Goal: Task Accomplishment & Management: Use online tool/utility

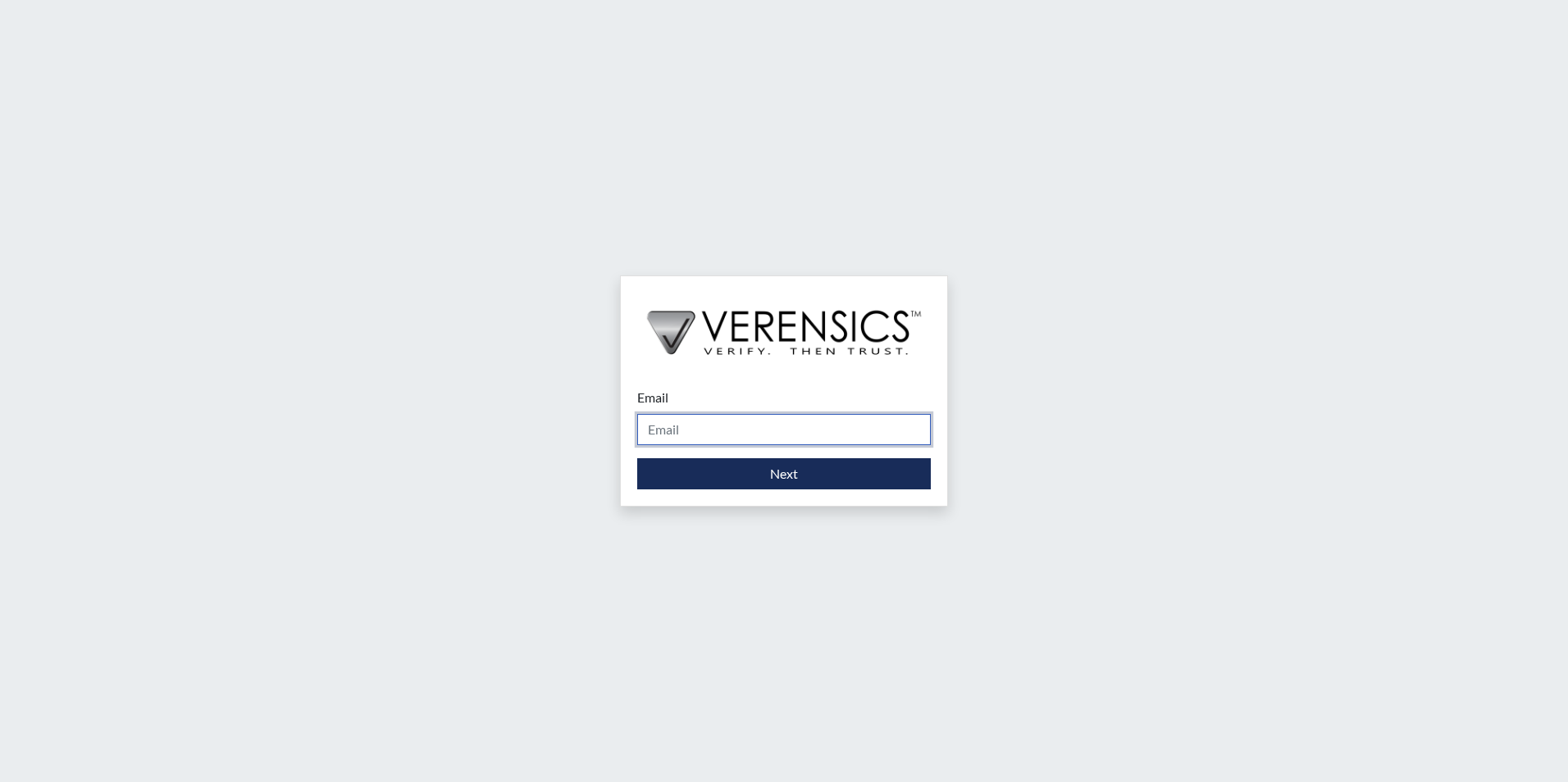
click at [771, 431] on input "Email" at bounding box center [784, 430] width 294 height 32
type input "[PERSON_NAME][EMAIL_ADDRESS][PERSON_NAME][DOMAIN_NAME]"
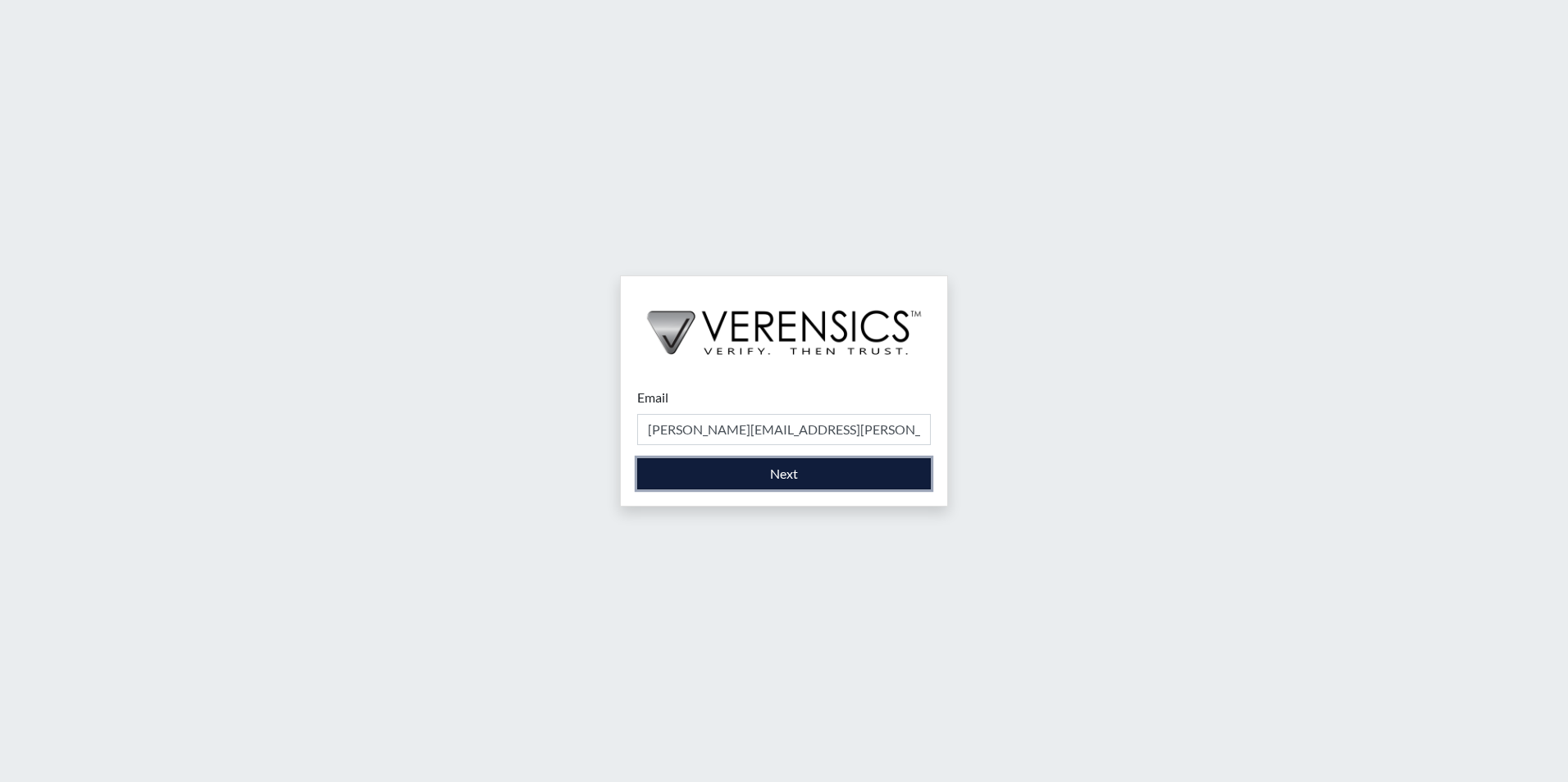
click at [757, 473] on button "Next" at bounding box center [784, 474] width 294 height 32
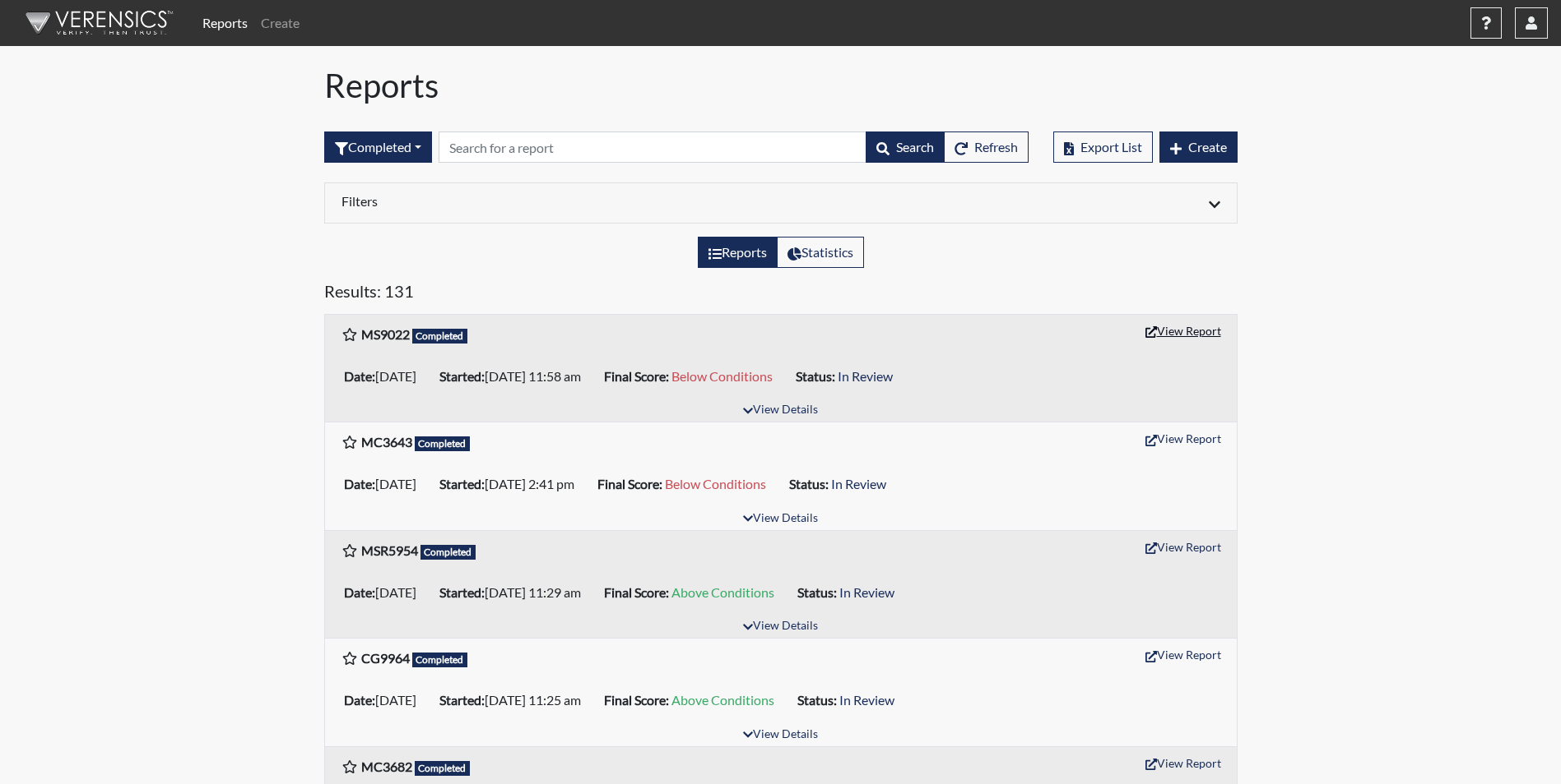
click at [1193, 332] on button "View Report" at bounding box center [1183, 330] width 91 height 25
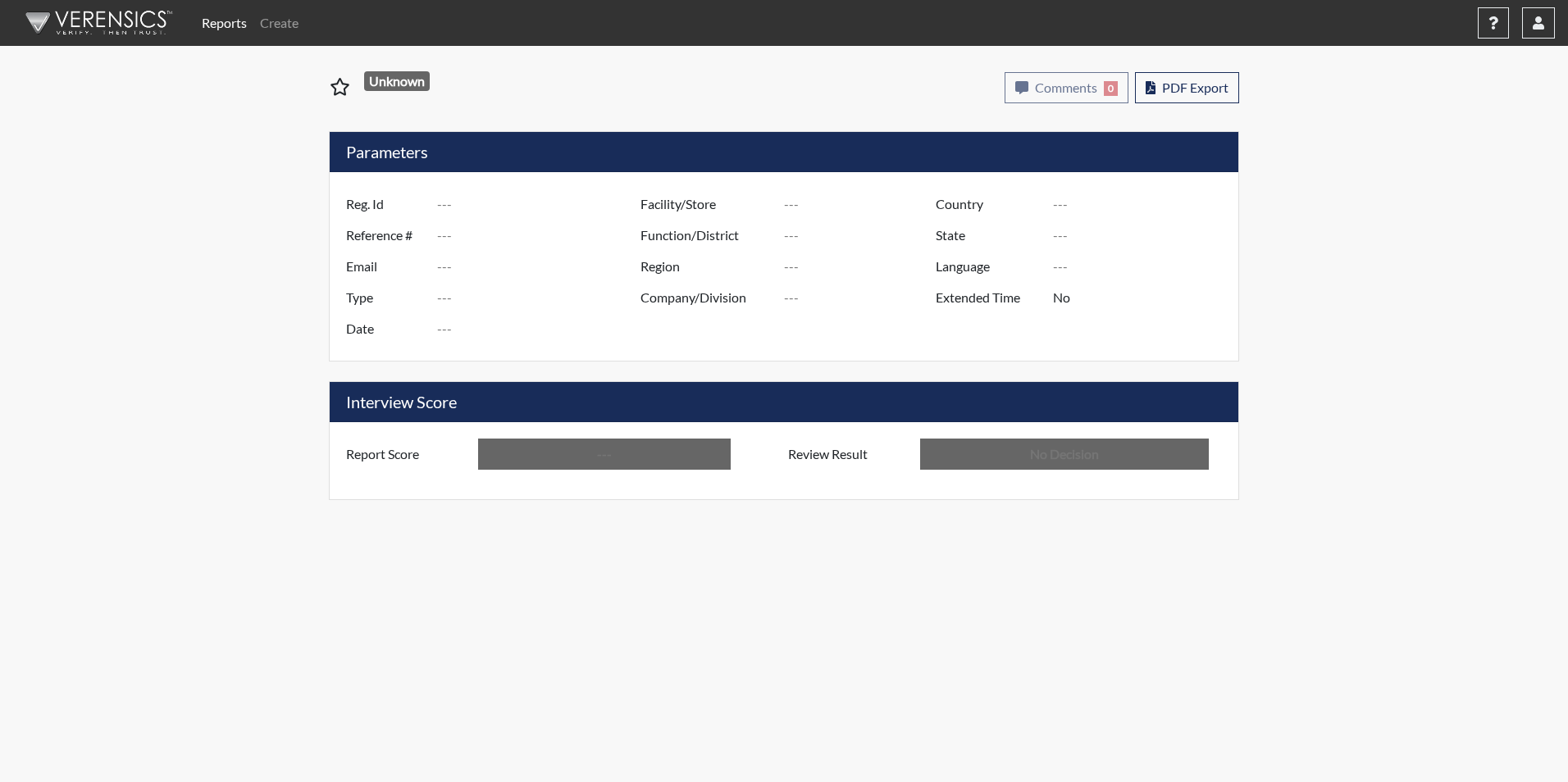
type input "MS9022"
type input "51521"
type input "---"
type input "Corrections Pre-Employment"
type input "[DATE]"
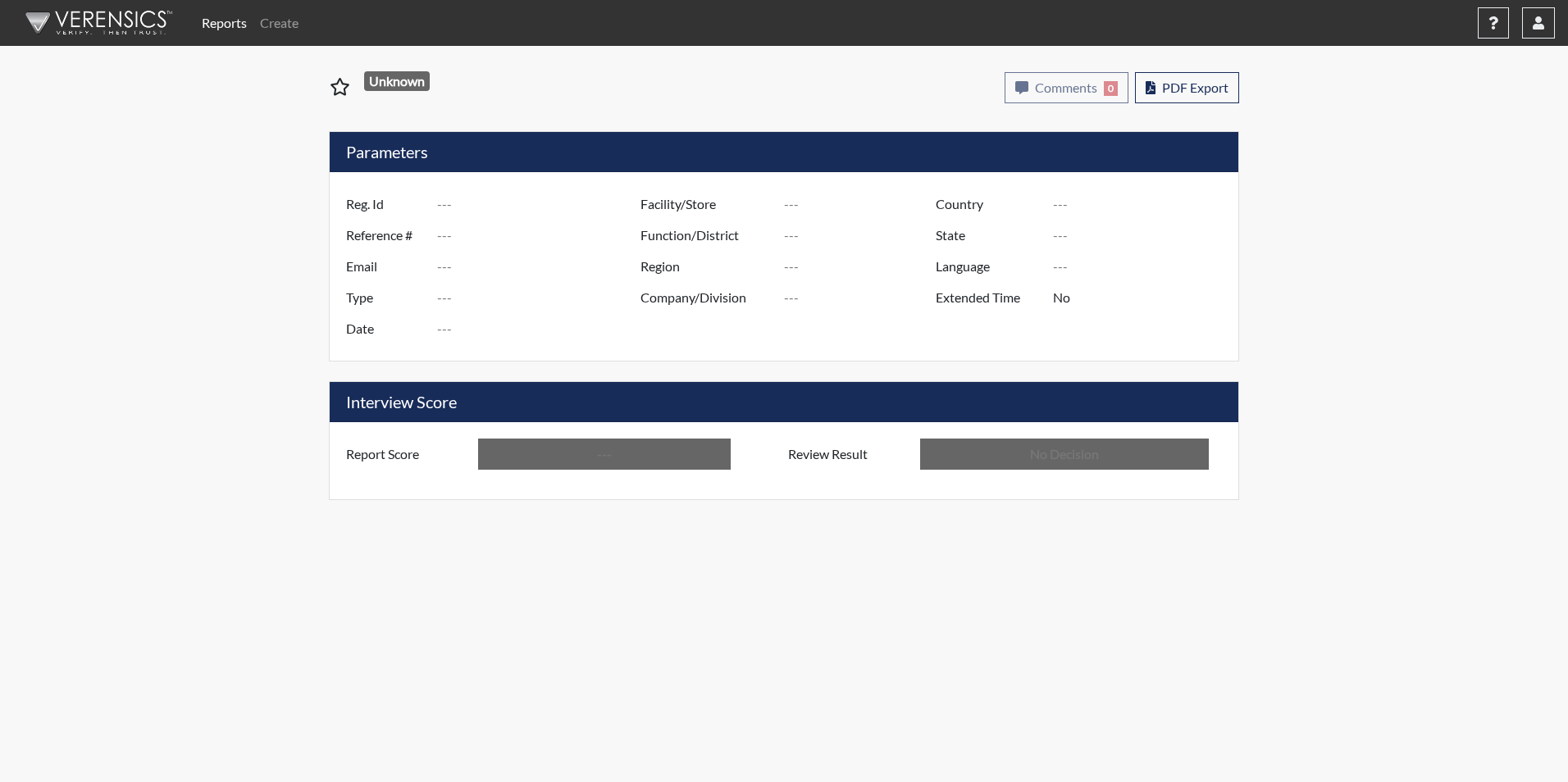
type input "GD&CP*"
type input "[GEOGRAPHIC_DATA]"
type input "[US_STATE]"
type input "English"
type input "Below Conditions"
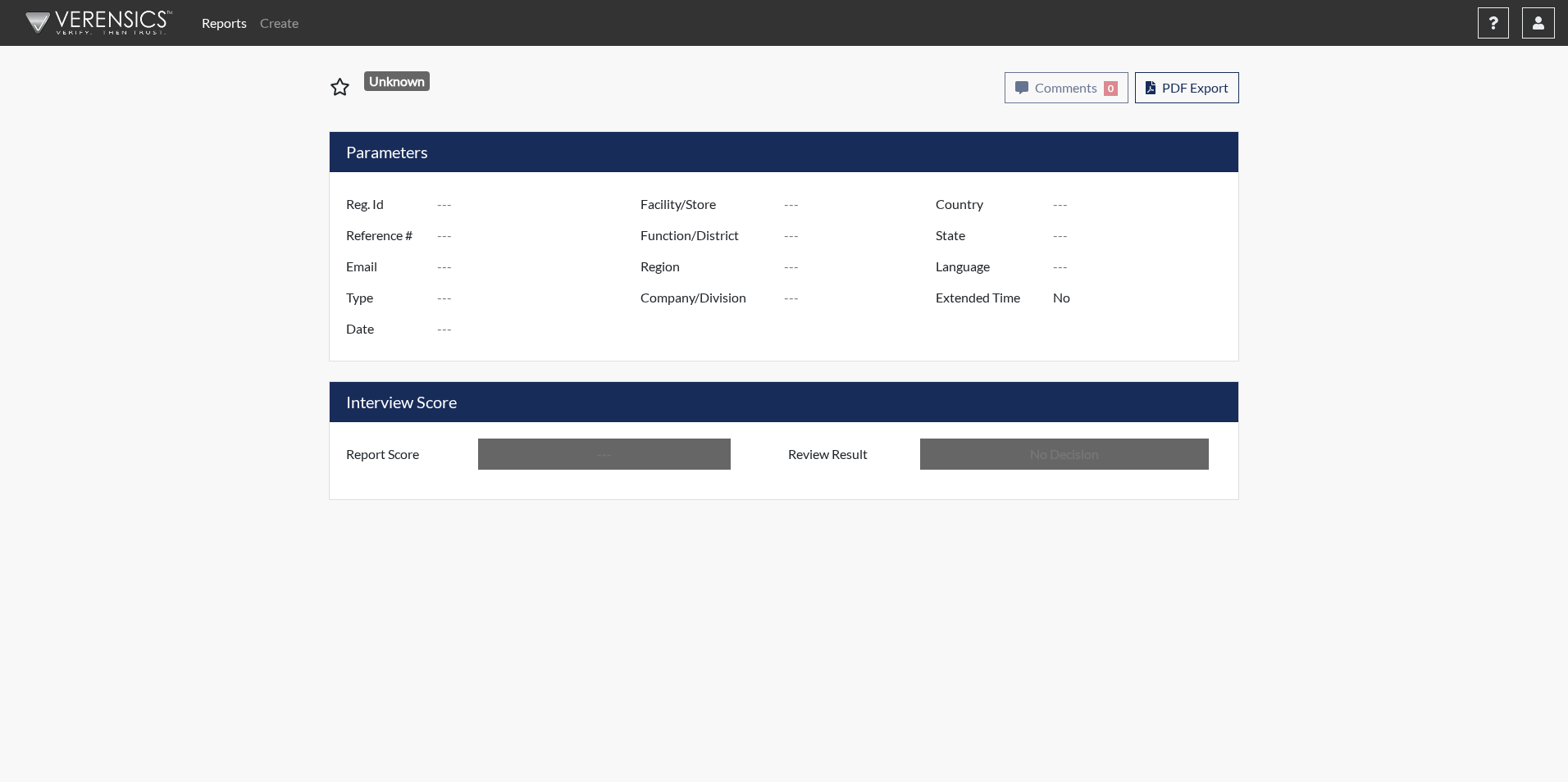
type input "In Review"
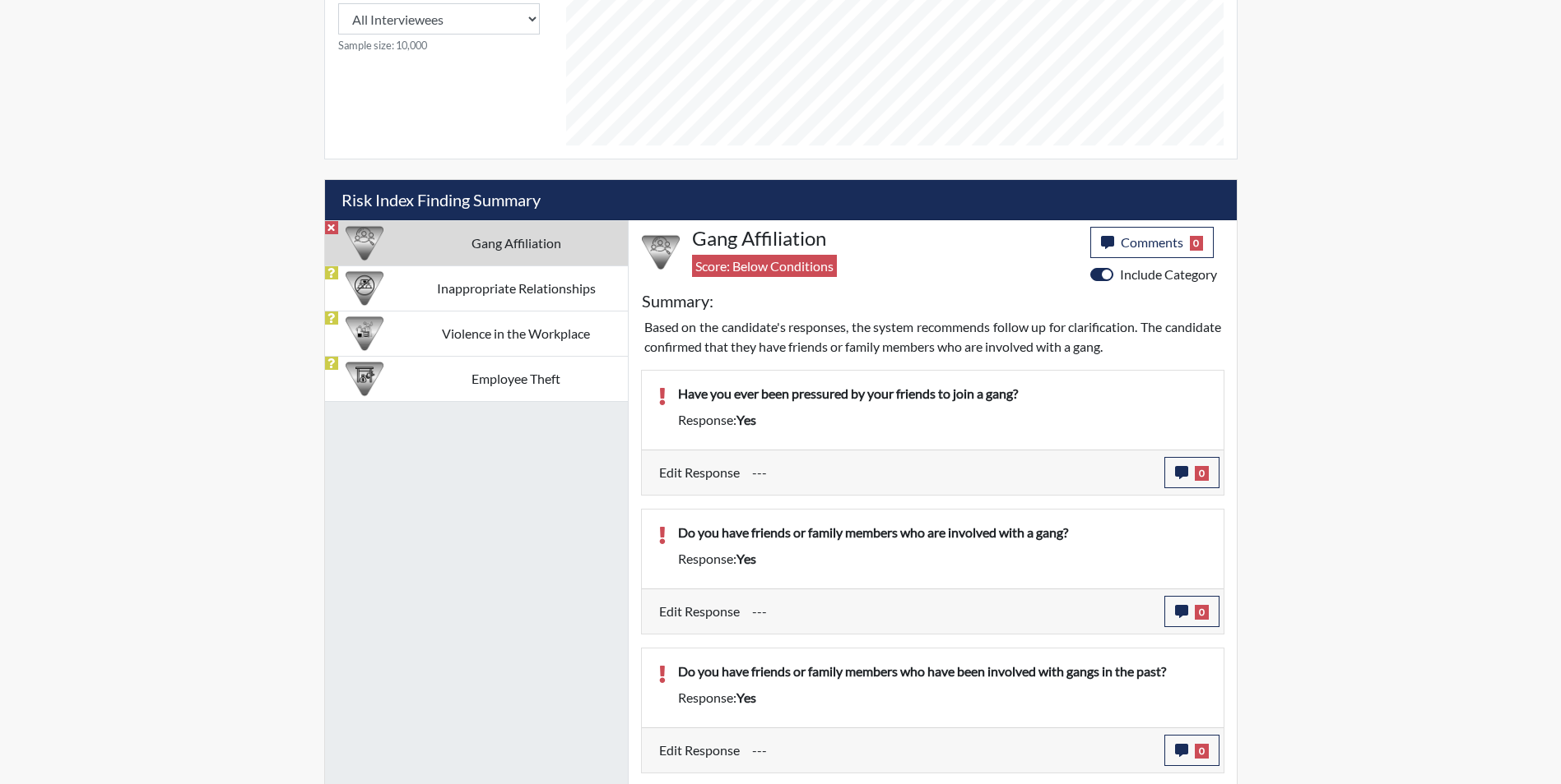
scroll to position [945, 0]
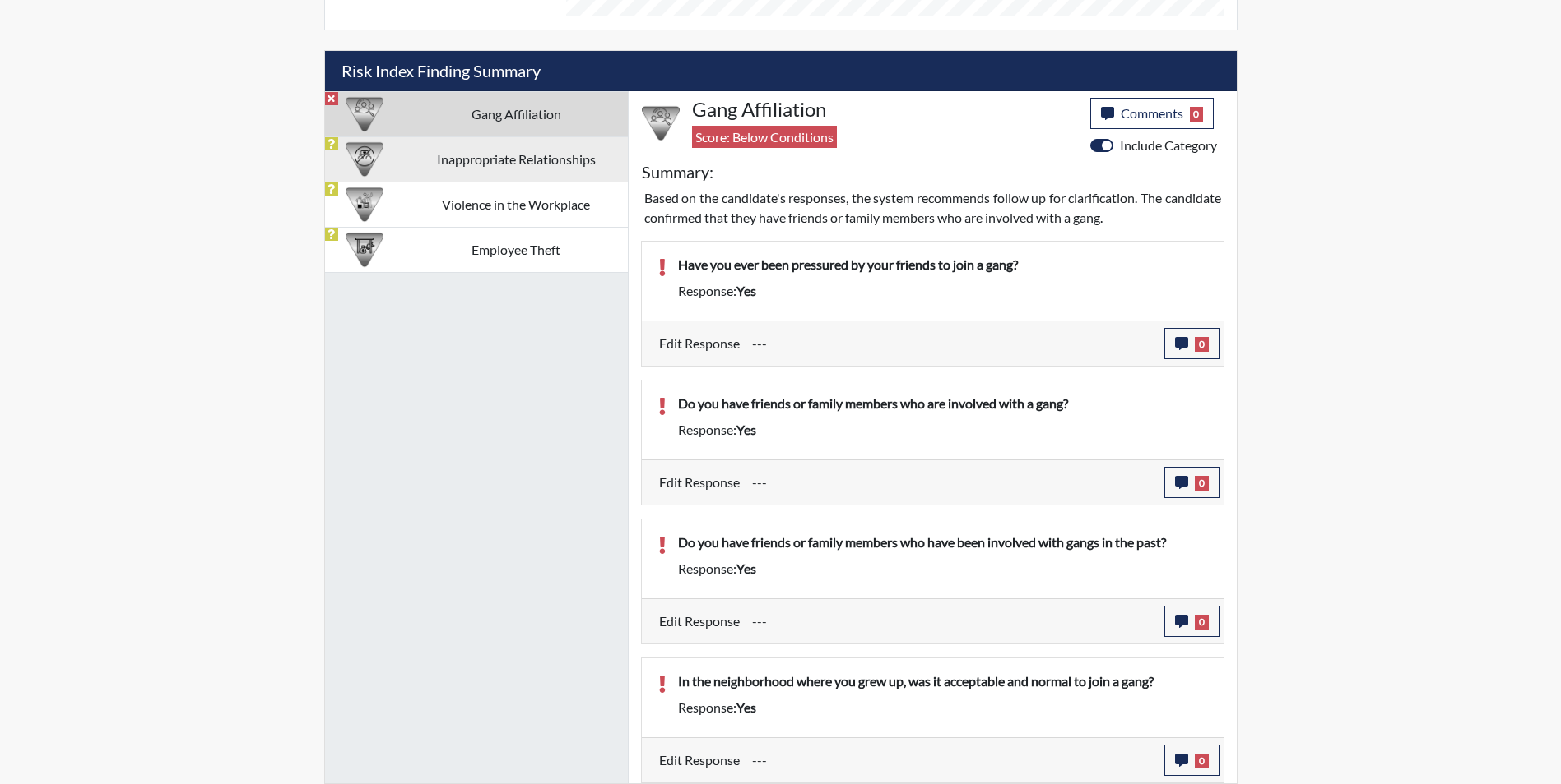
click at [493, 168] on td "Inappropriate Relationships" at bounding box center [516, 158] width 223 height 45
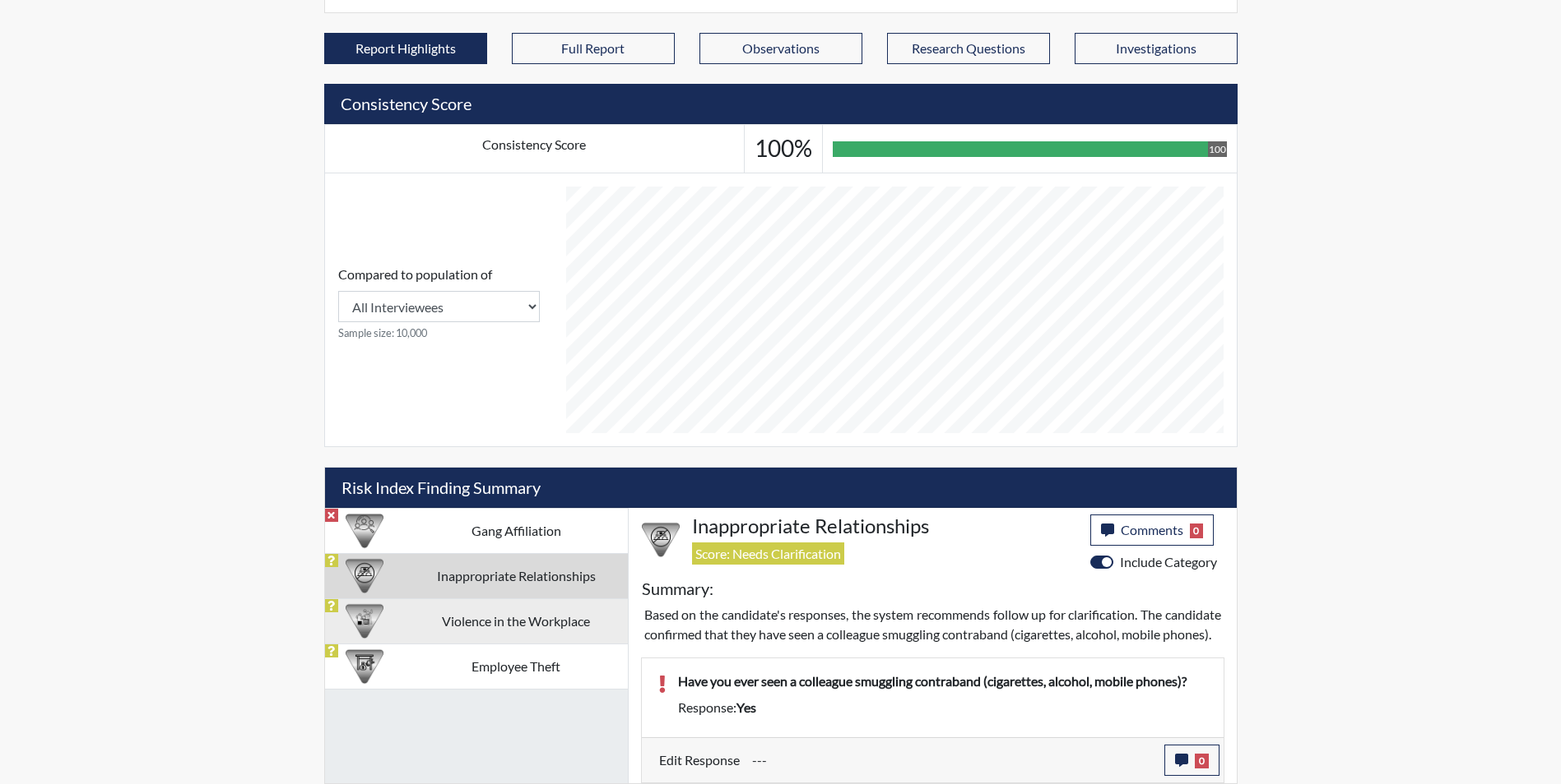
click at [507, 606] on td "Violence in the Workplace" at bounding box center [516, 621] width 223 height 45
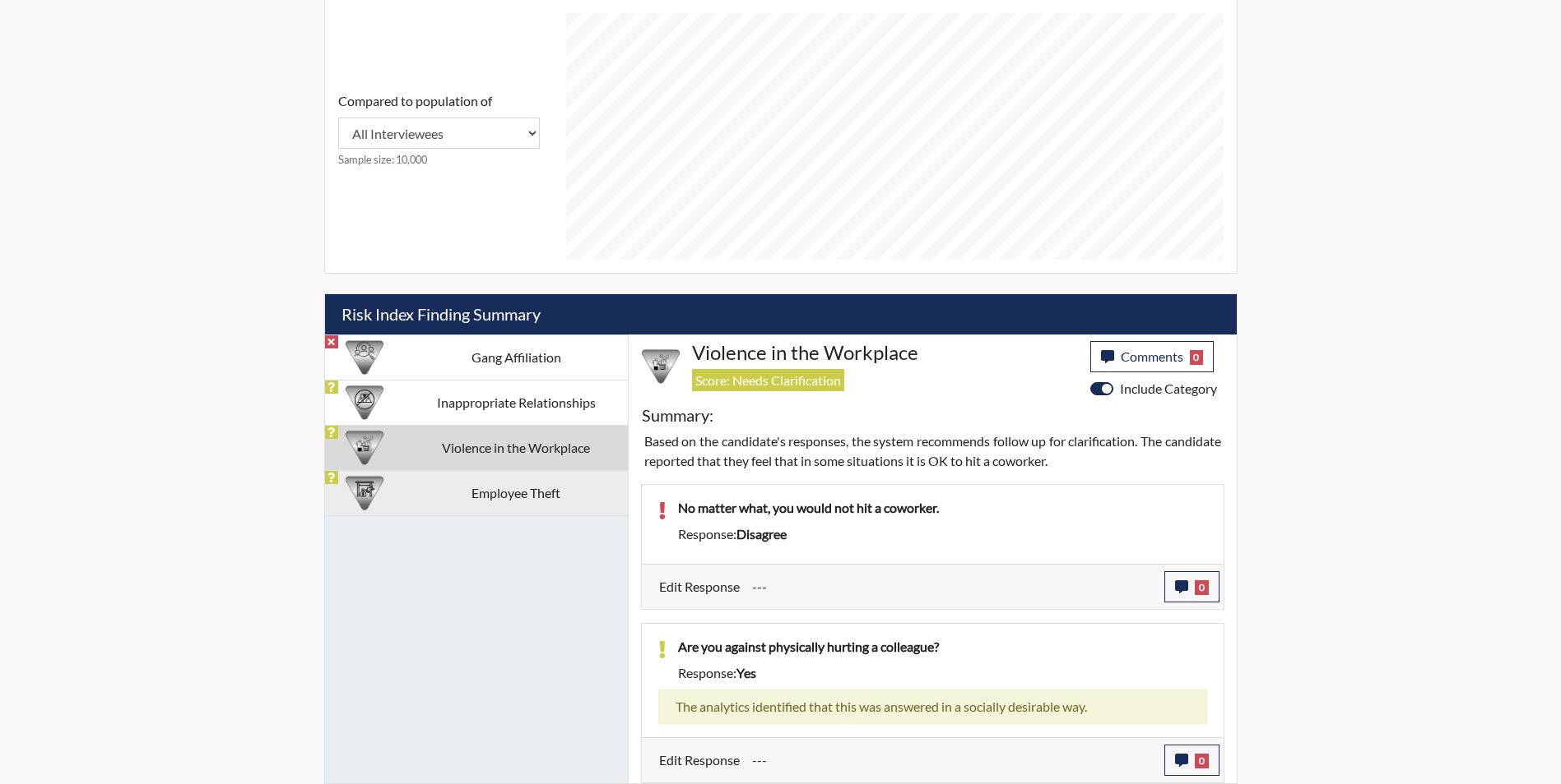
click at [545, 491] on td "Employee Theft" at bounding box center [516, 492] width 223 height 45
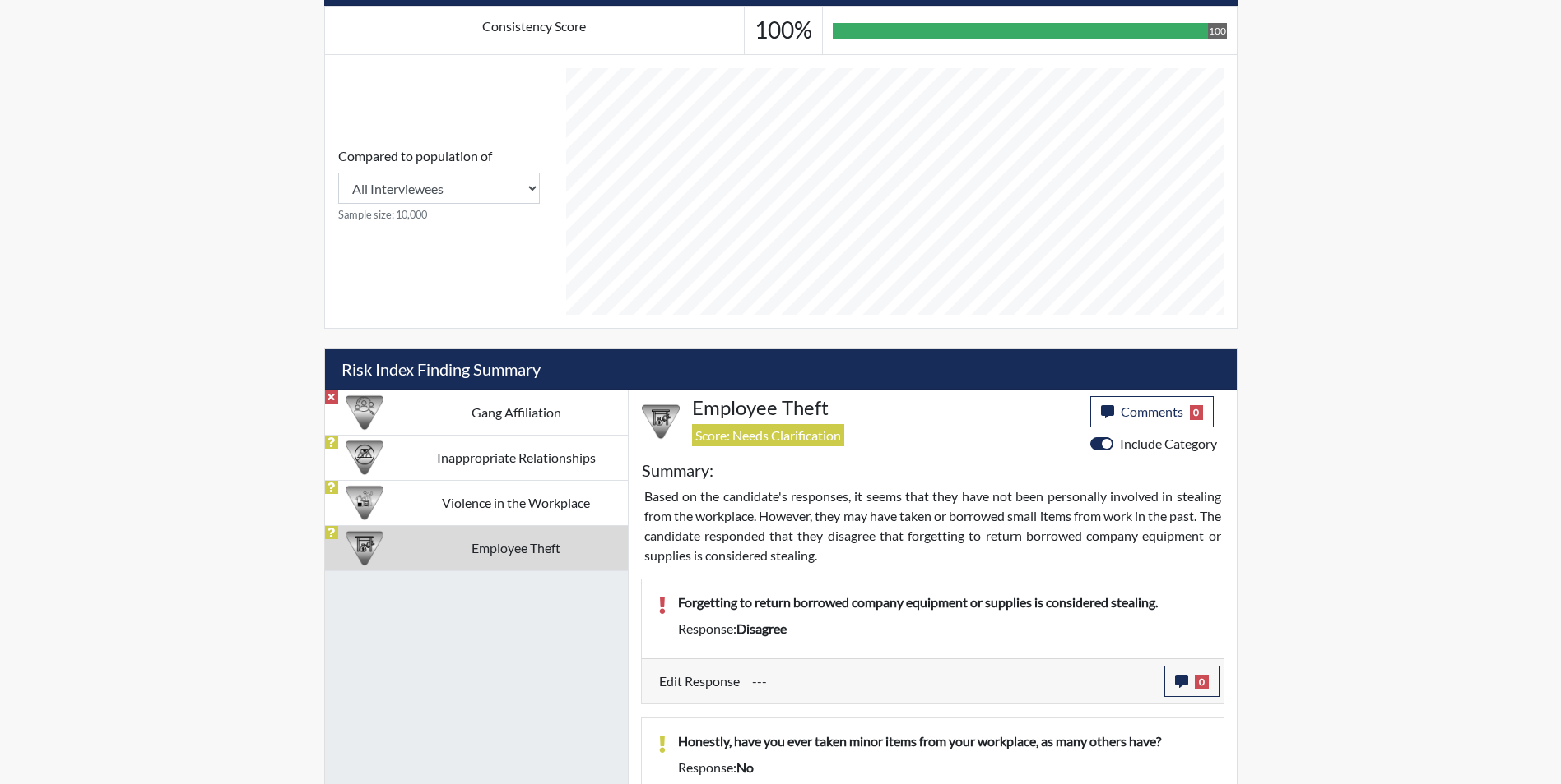
scroll to position [616, 0]
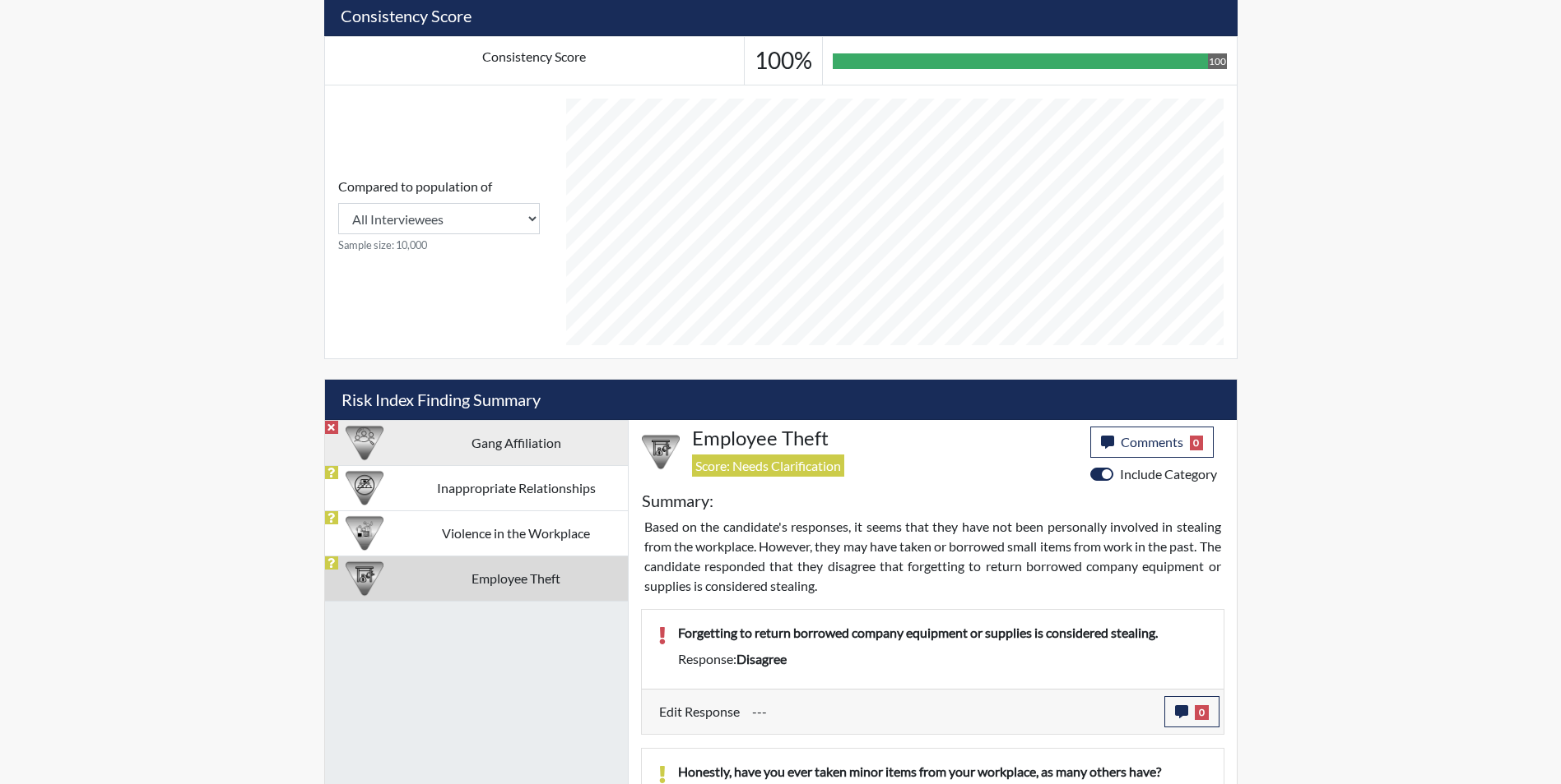
click at [522, 447] on td "Gang Affiliation" at bounding box center [516, 442] width 223 height 45
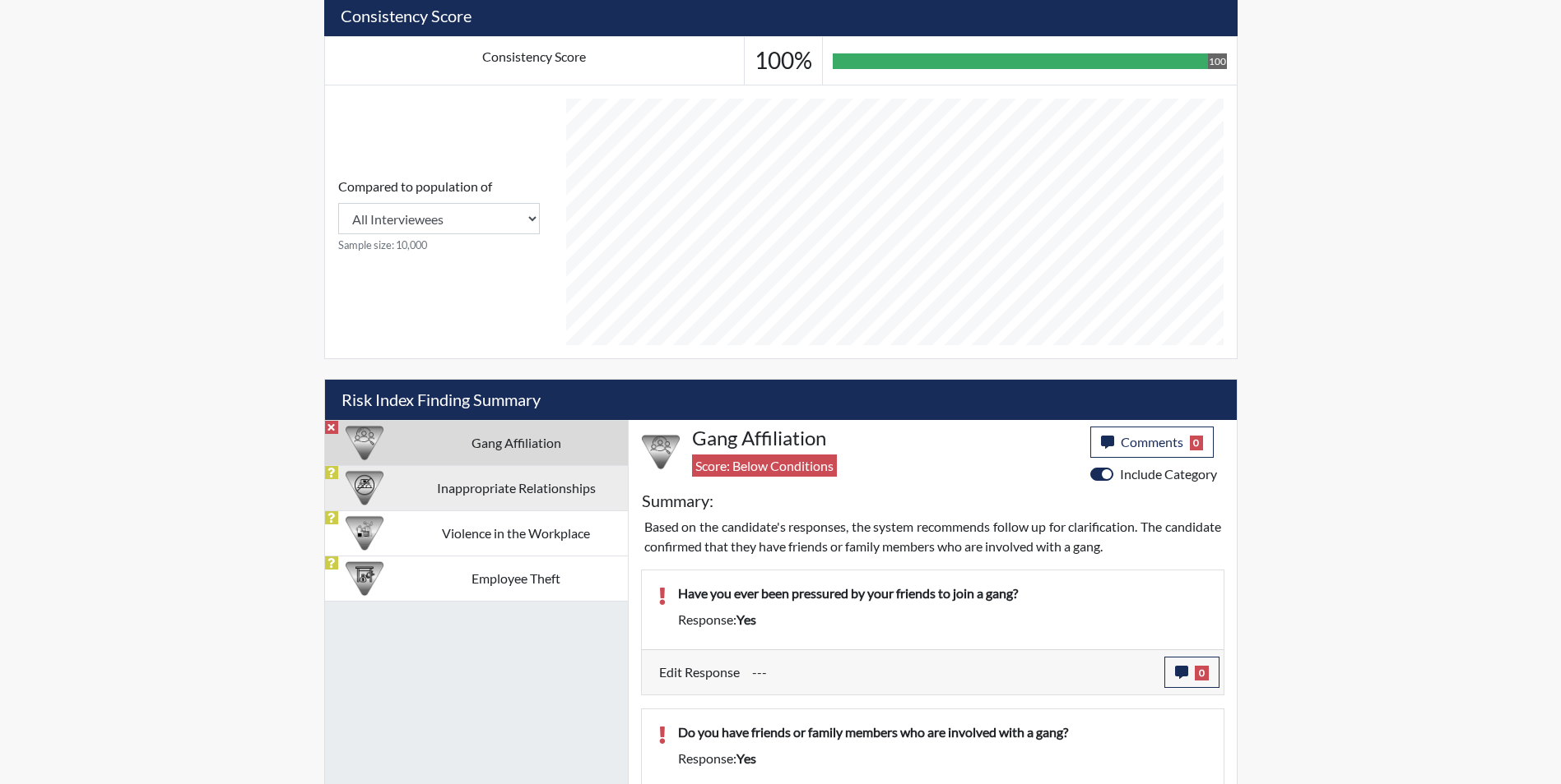
click at [509, 492] on td "Inappropriate Relationships" at bounding box center [516, 487] width 223 height 45
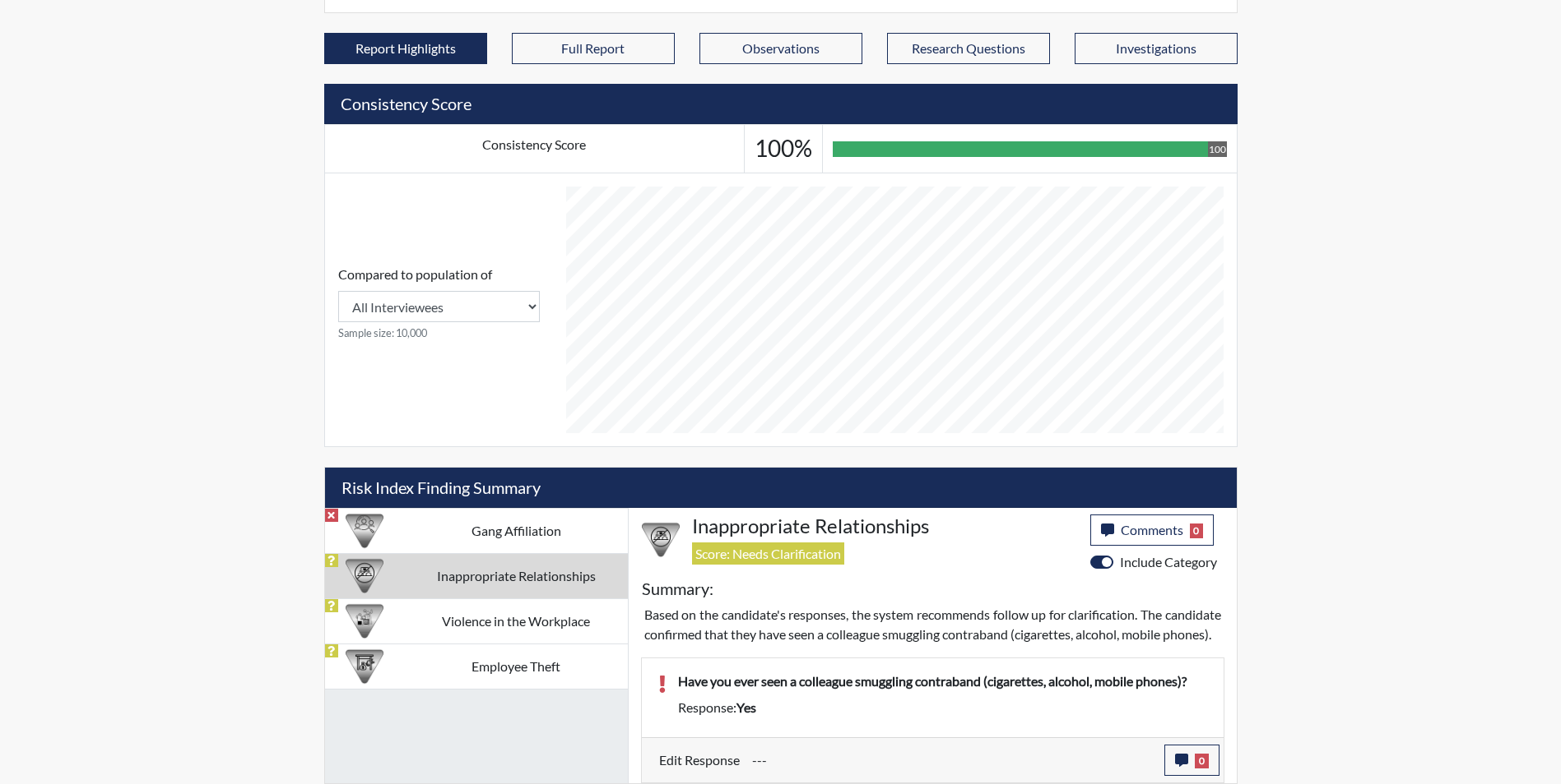
scroll to position [548, 0]
click at [539, 599] on td "Violence in the Workplace" at bounding box center [516, 621] width 223 height 45
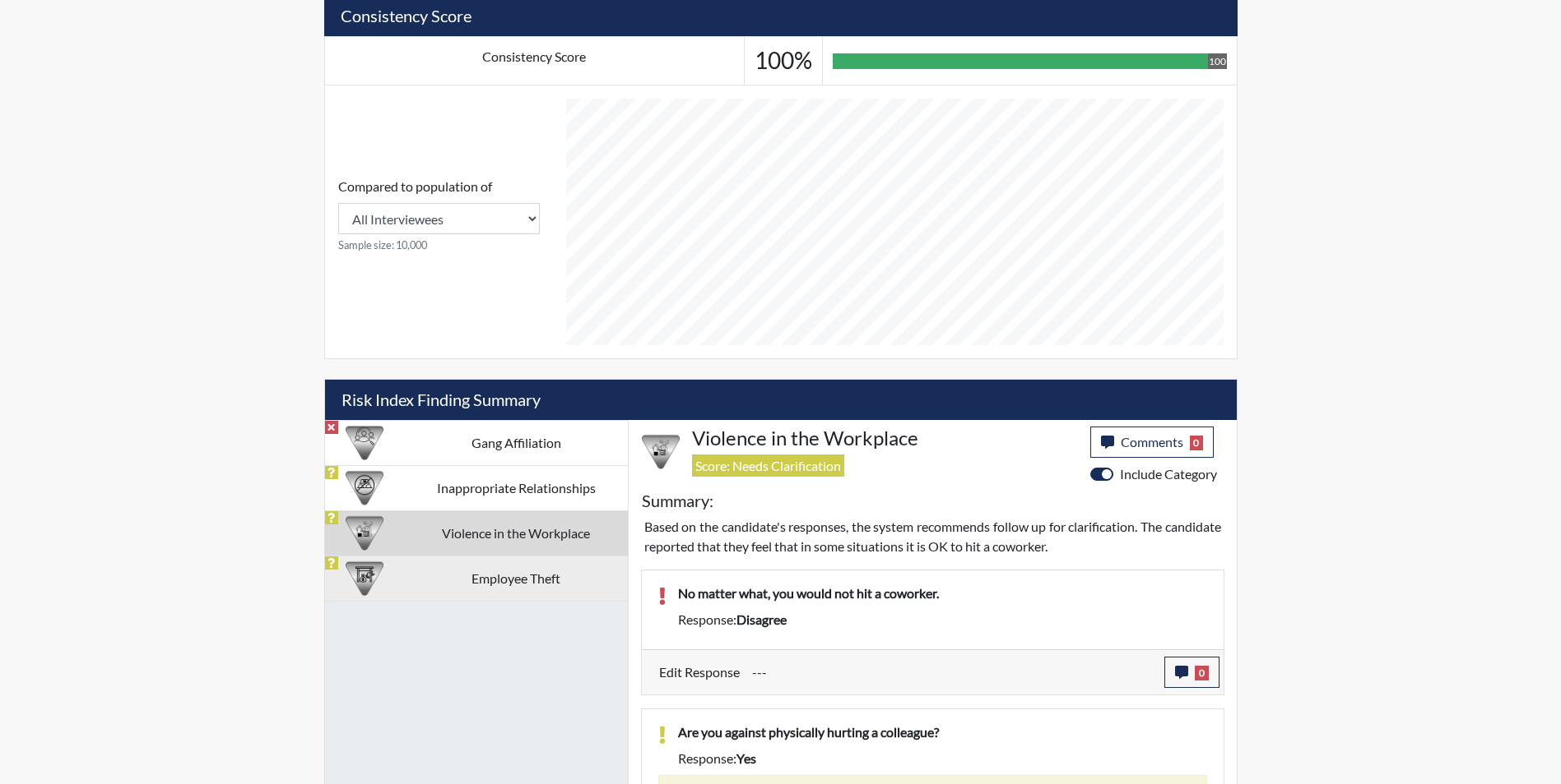
click at [545, 572] on td "Employee Theft" at bounding box center [516, 577] width 223 height 45
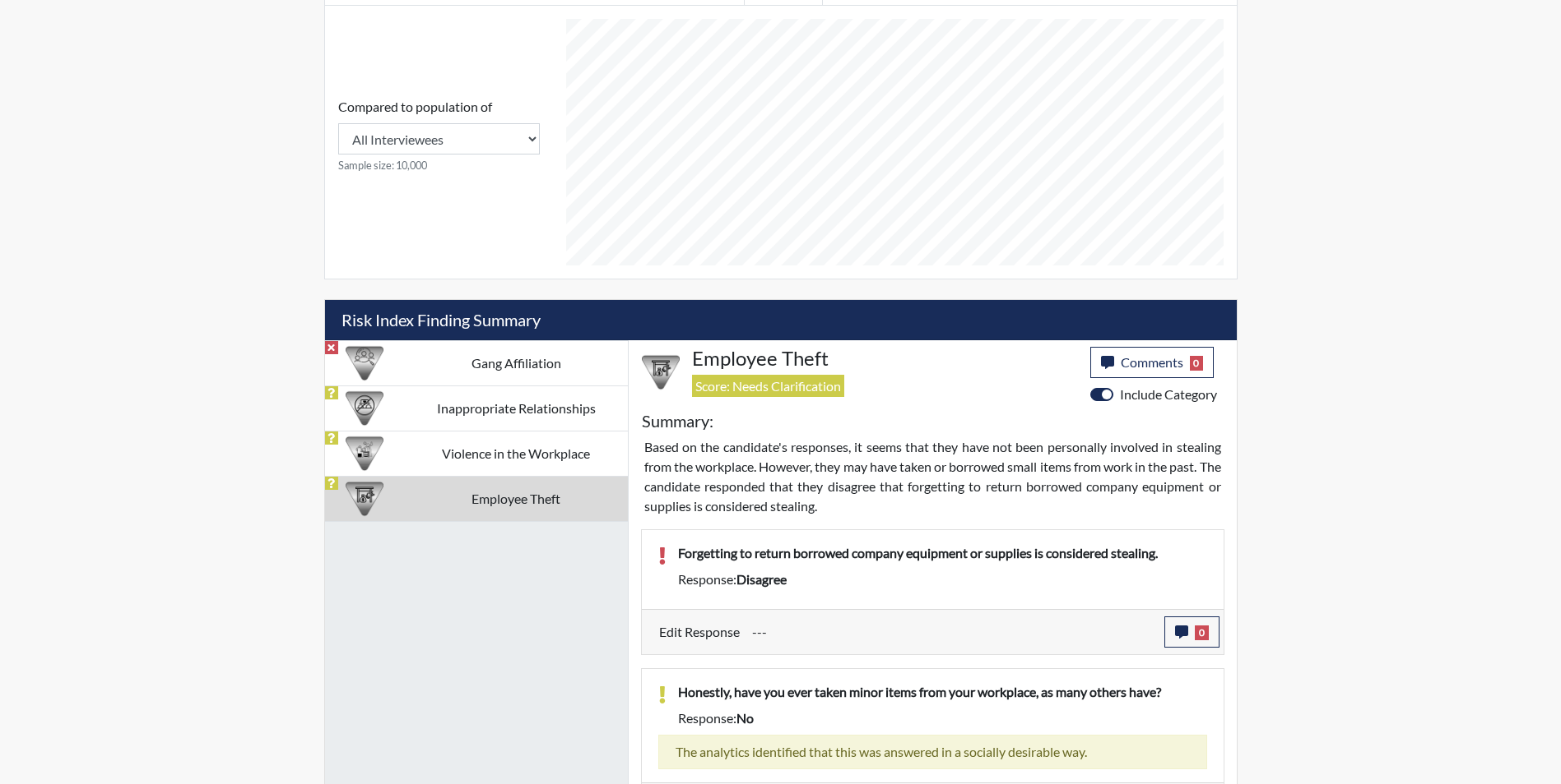
scroll to position [698, 0]
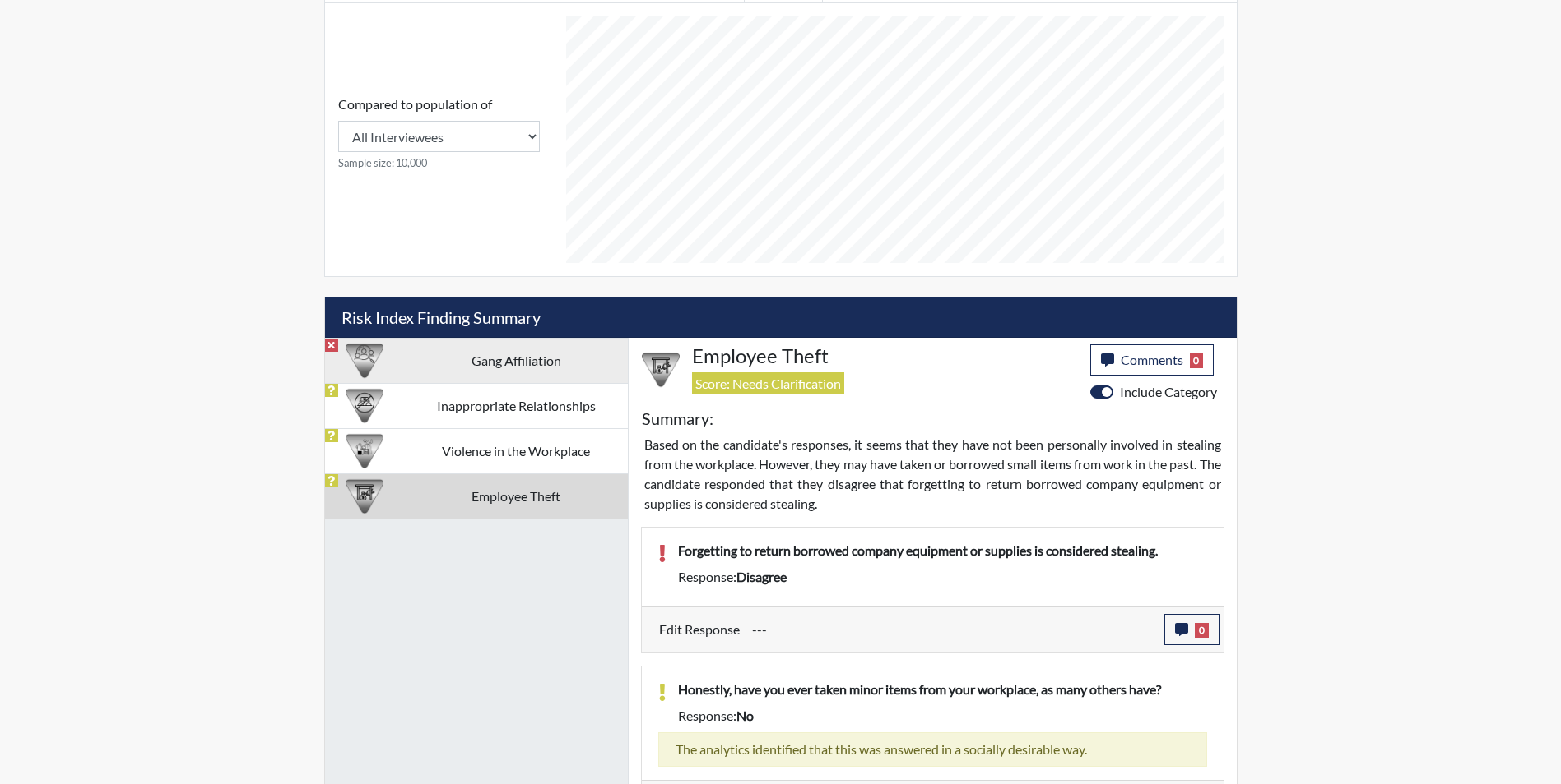
click at [555, 359] on td "Gang Affiliation" at bounding box center [516, 359] width 223 height 45
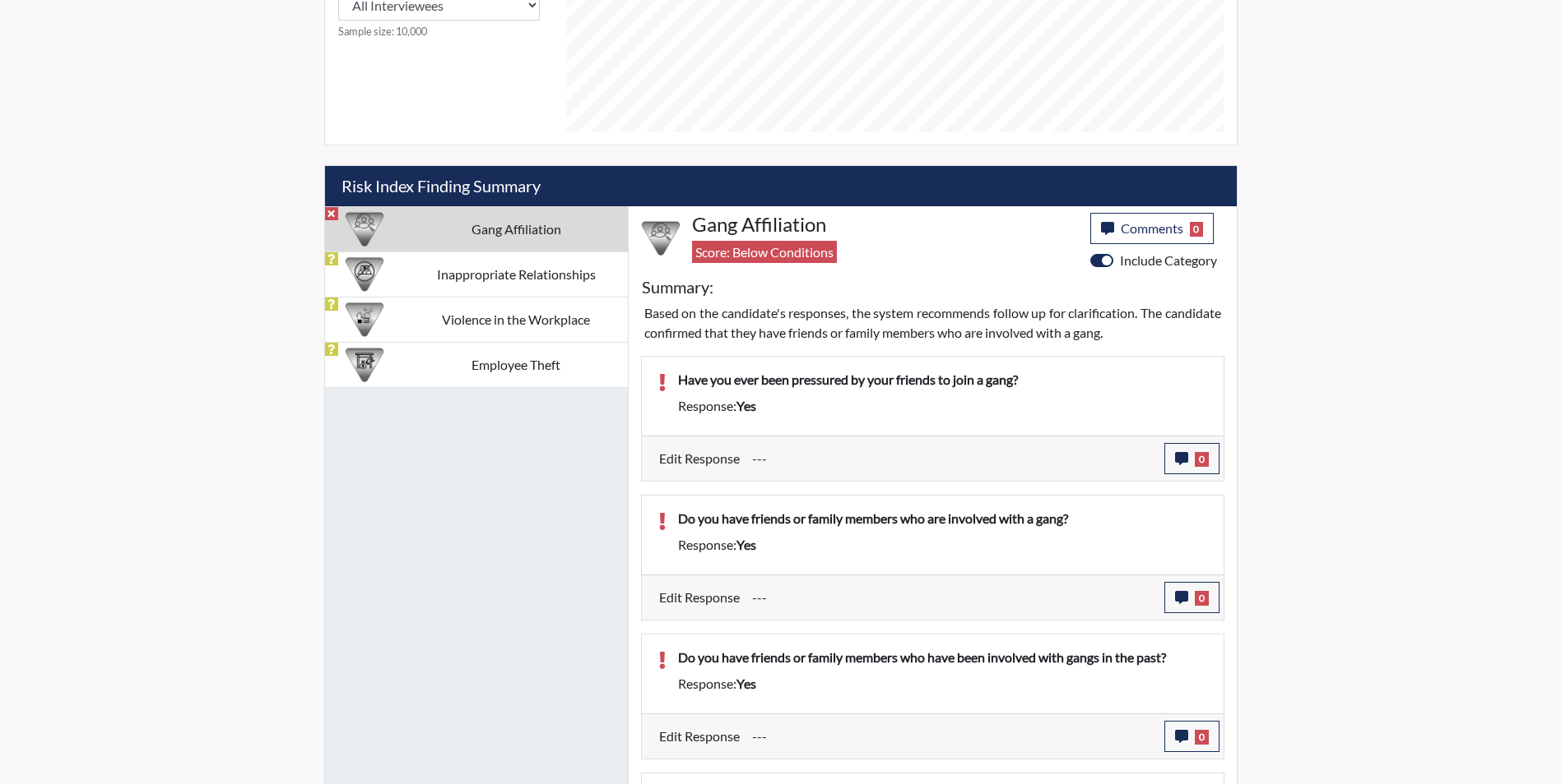
scroll to position [945, 0]
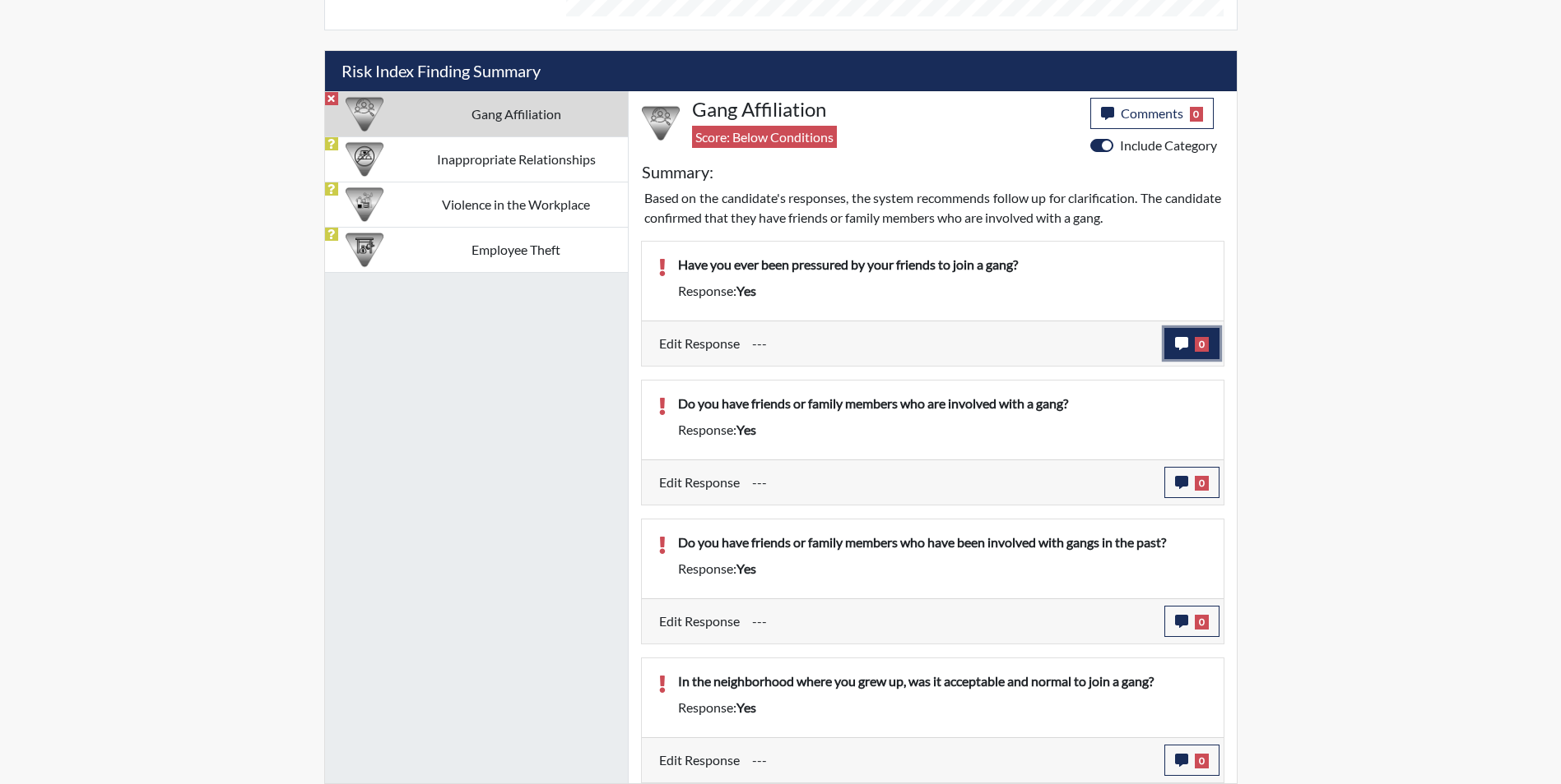
click at [1180, 344] on icon "button" at bounding box center [1181, 344] width 13 height 13
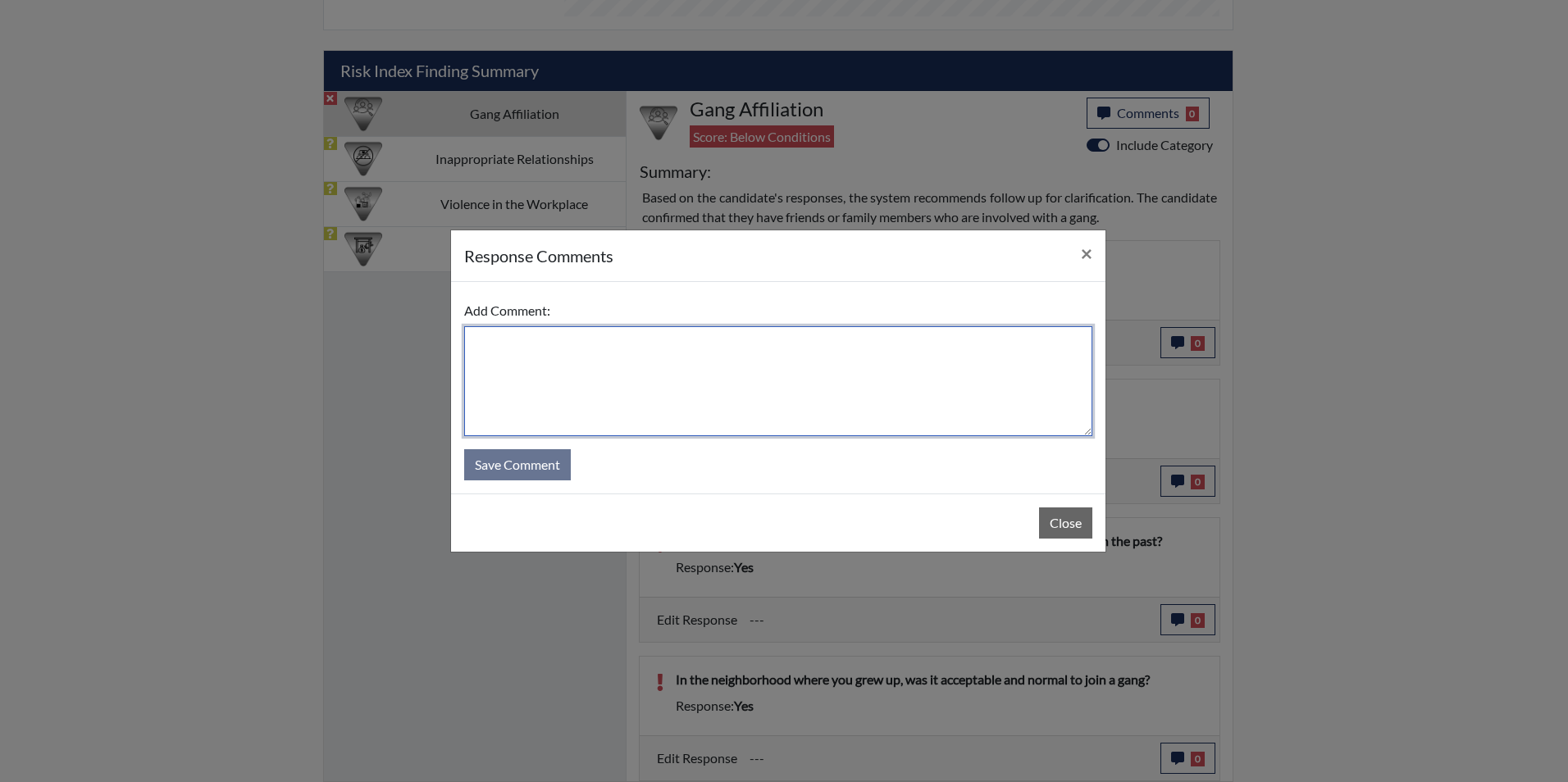
click at [503, 352] on textarea at bounding box center [777, 380] width 628 height 110
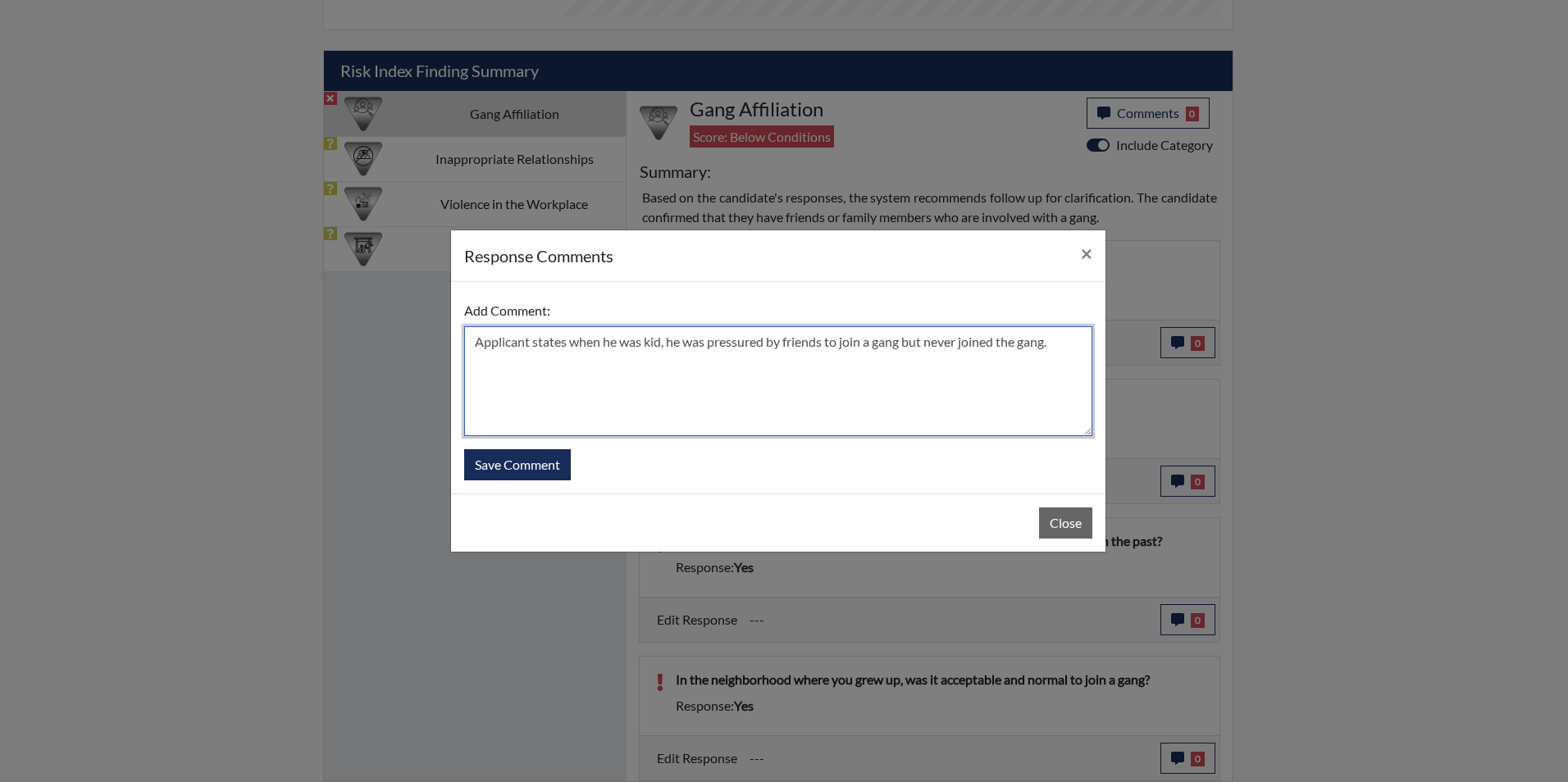
click at [567, 344] on textarea "Applicant states when he was kid, he was pressured by friends to join a gang bu…" at bounding box center [777, 380] width 628 height 110
click at [564, 360] on textarea "Applicant states yes because when he was kid, he was pressured by friends to jo…" at bounding box center [777, 380] width 628 height 110
type textarea "Applicant states yes because when he was kid, he was pressured by friends to jo…"
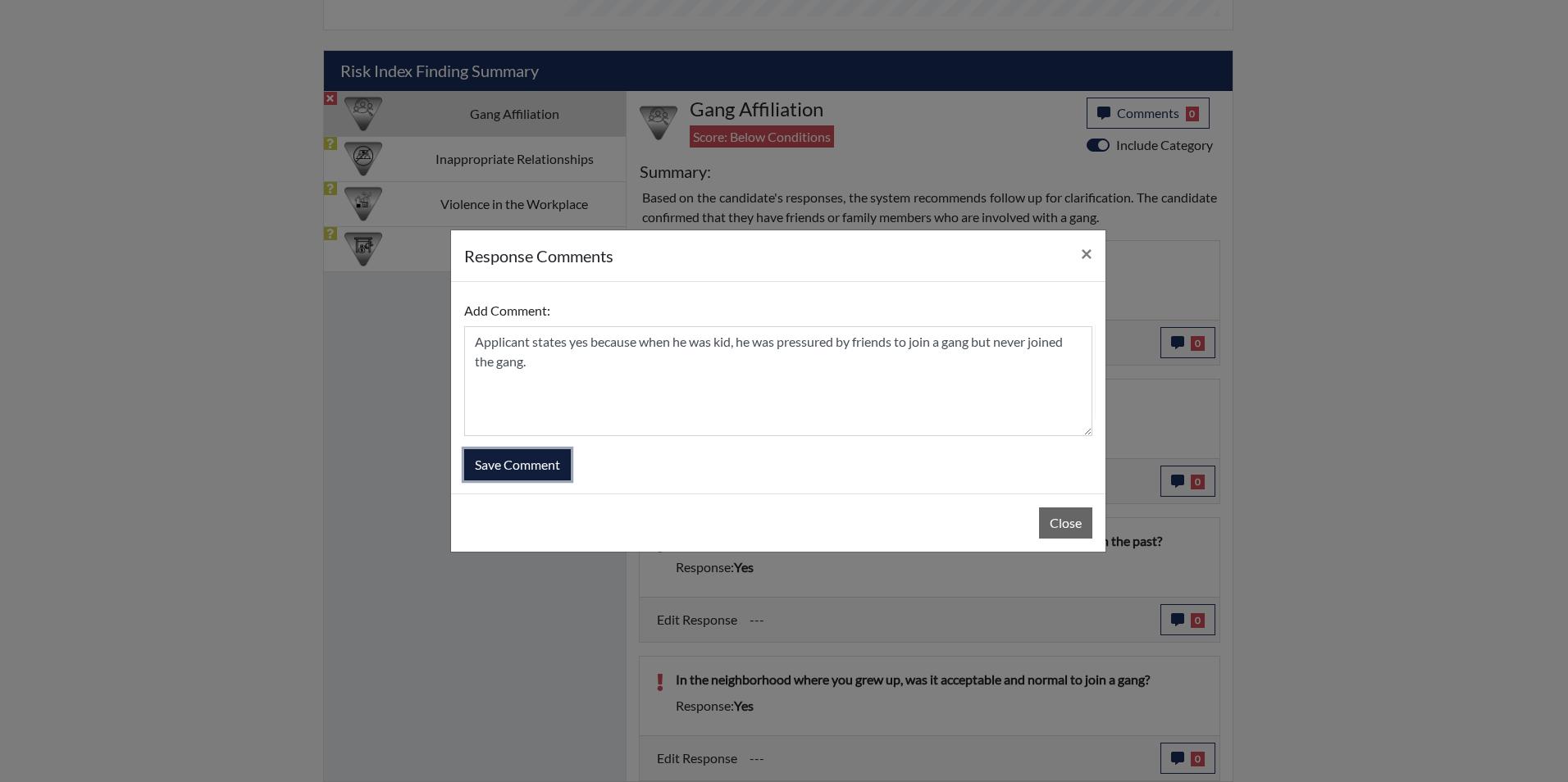
click at [507, 459] on button "Save Comment" at bounding box center [517, 466] width 107 height 32
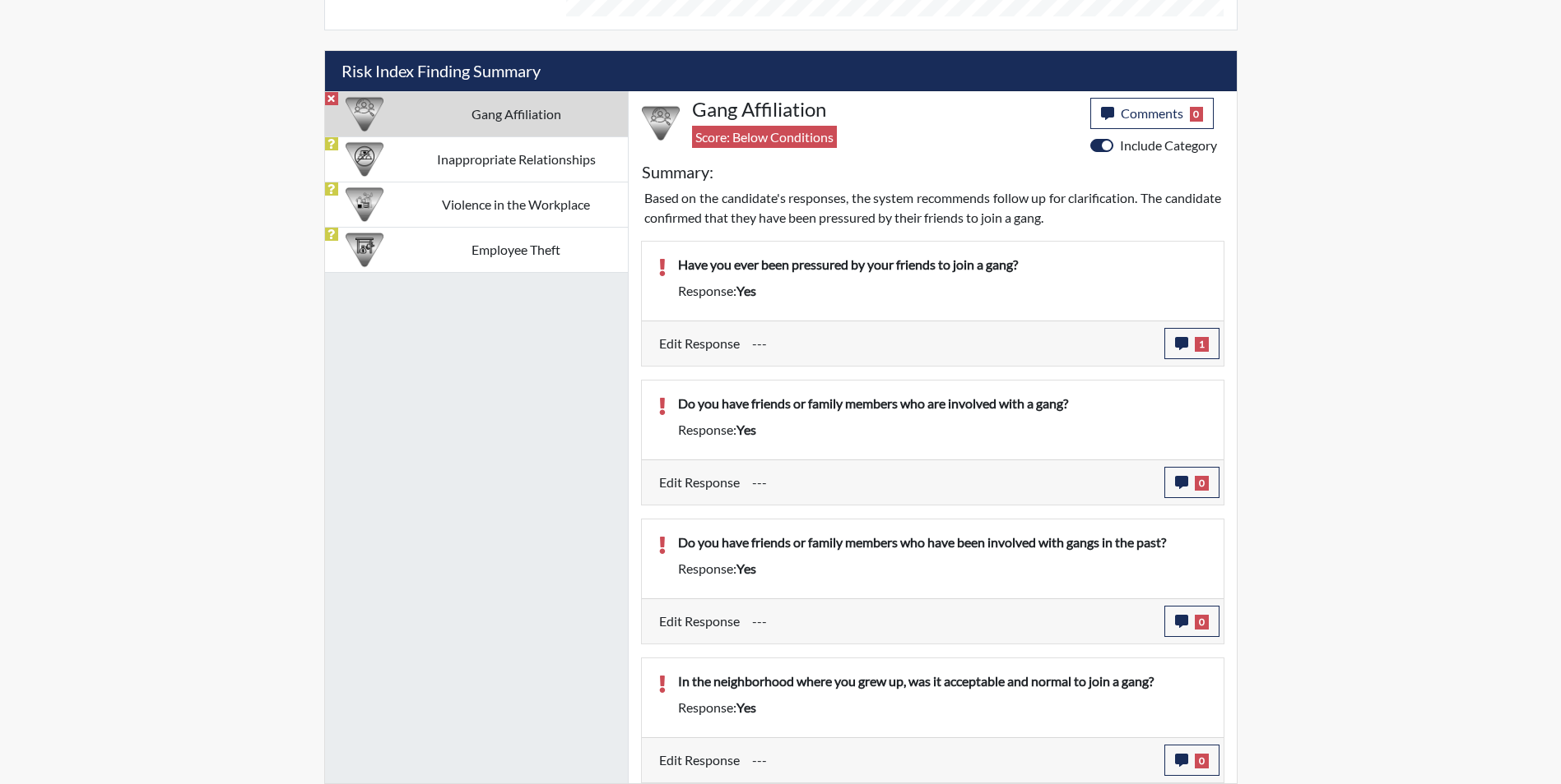
scroll to position [273, 683]
click at [1182, 480] on icon "button" at bounding box center [1181, 483] width 13 height 13
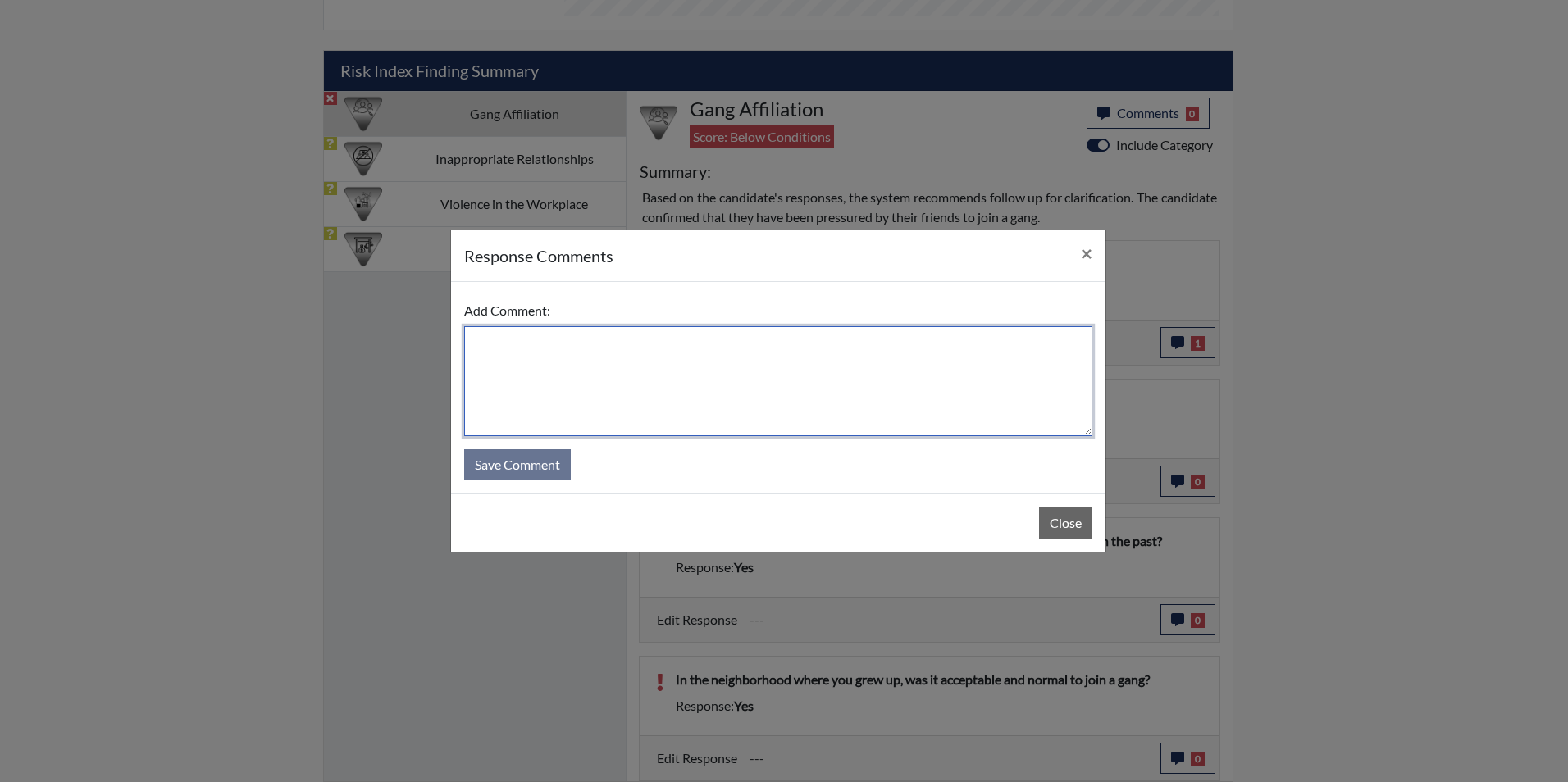
click at [496, 344] on textarea at bounding box center [777, 380] width 628 height 110
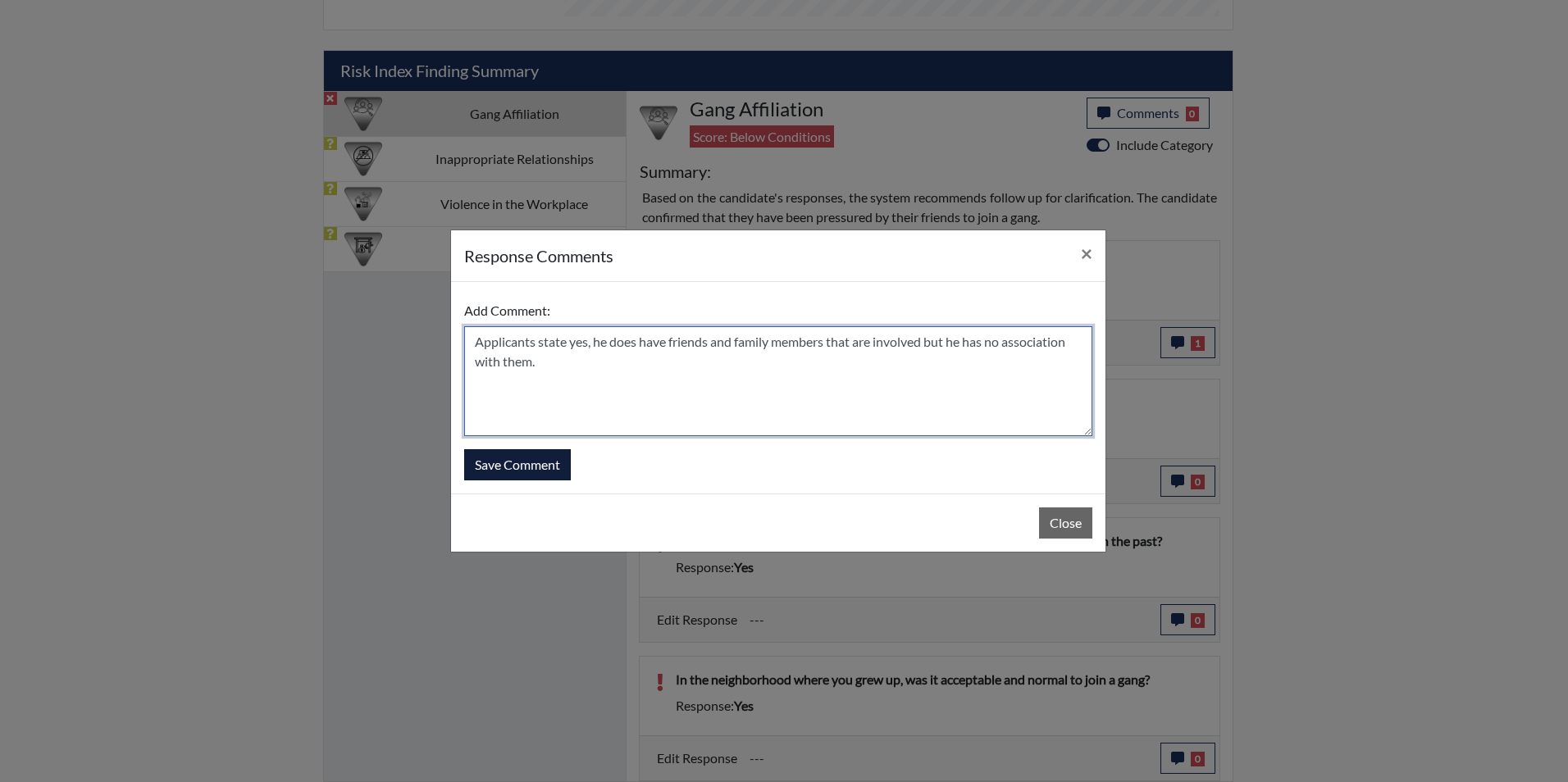
type textarea "Applicants state yes, he does have friends and family members that are involved…"
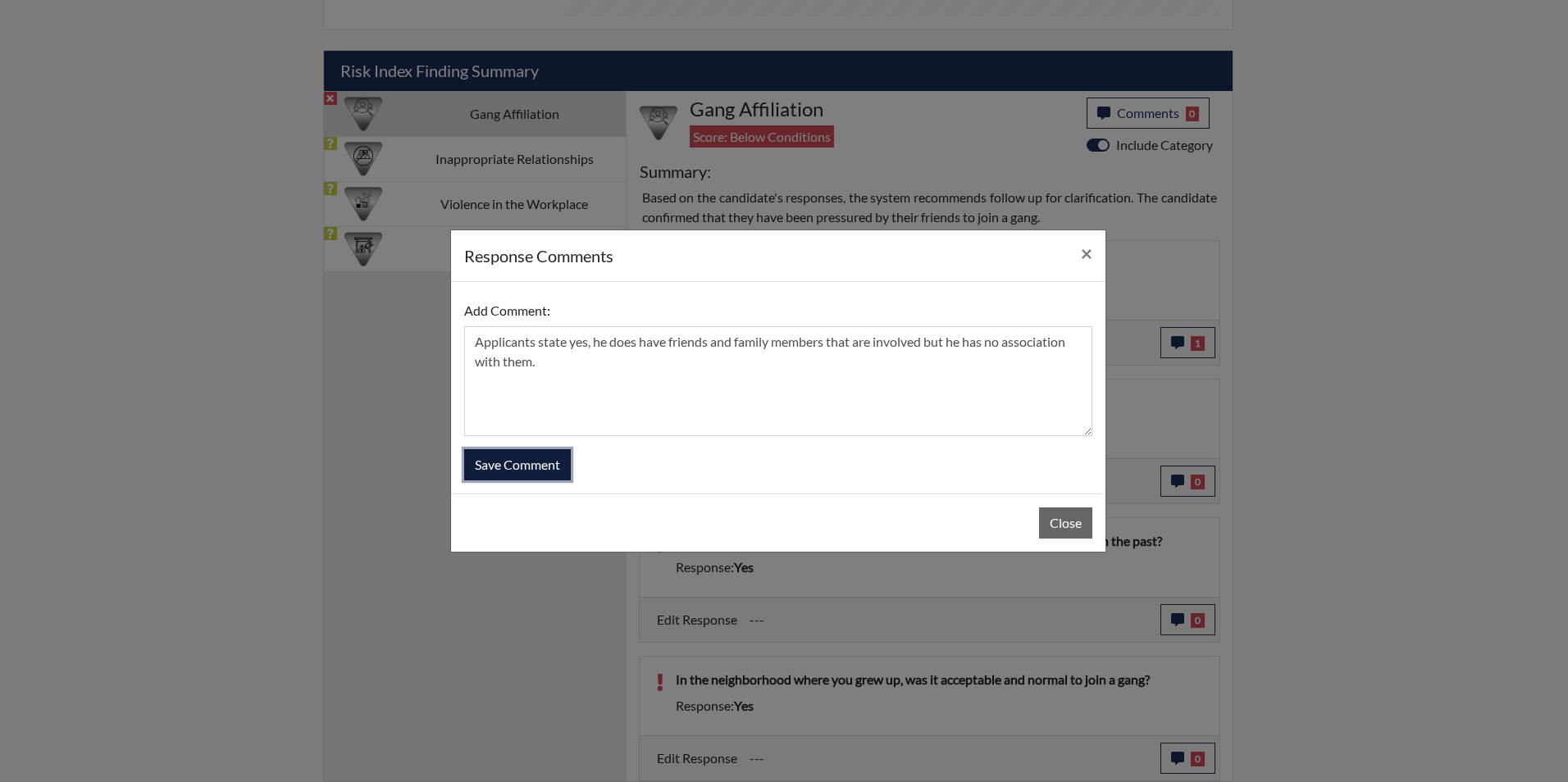
click at [553, 469] on button "Save Comment" at bounding box center [517, 466] width 107 height 32
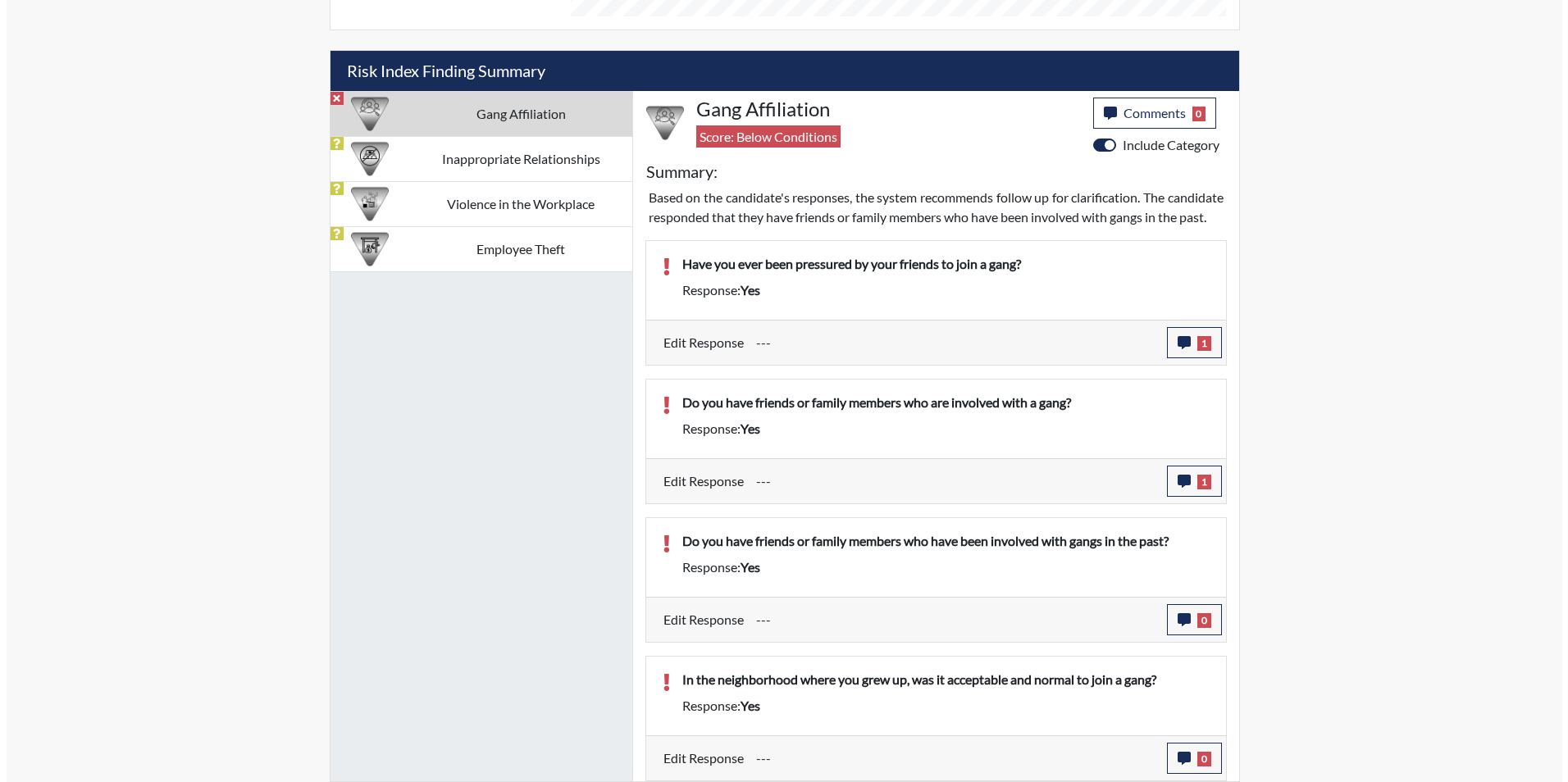
scroll to position [962, 0]
click at [1181, 620] on icon "button" at bounding box center [1177, 620] width 13 height 13
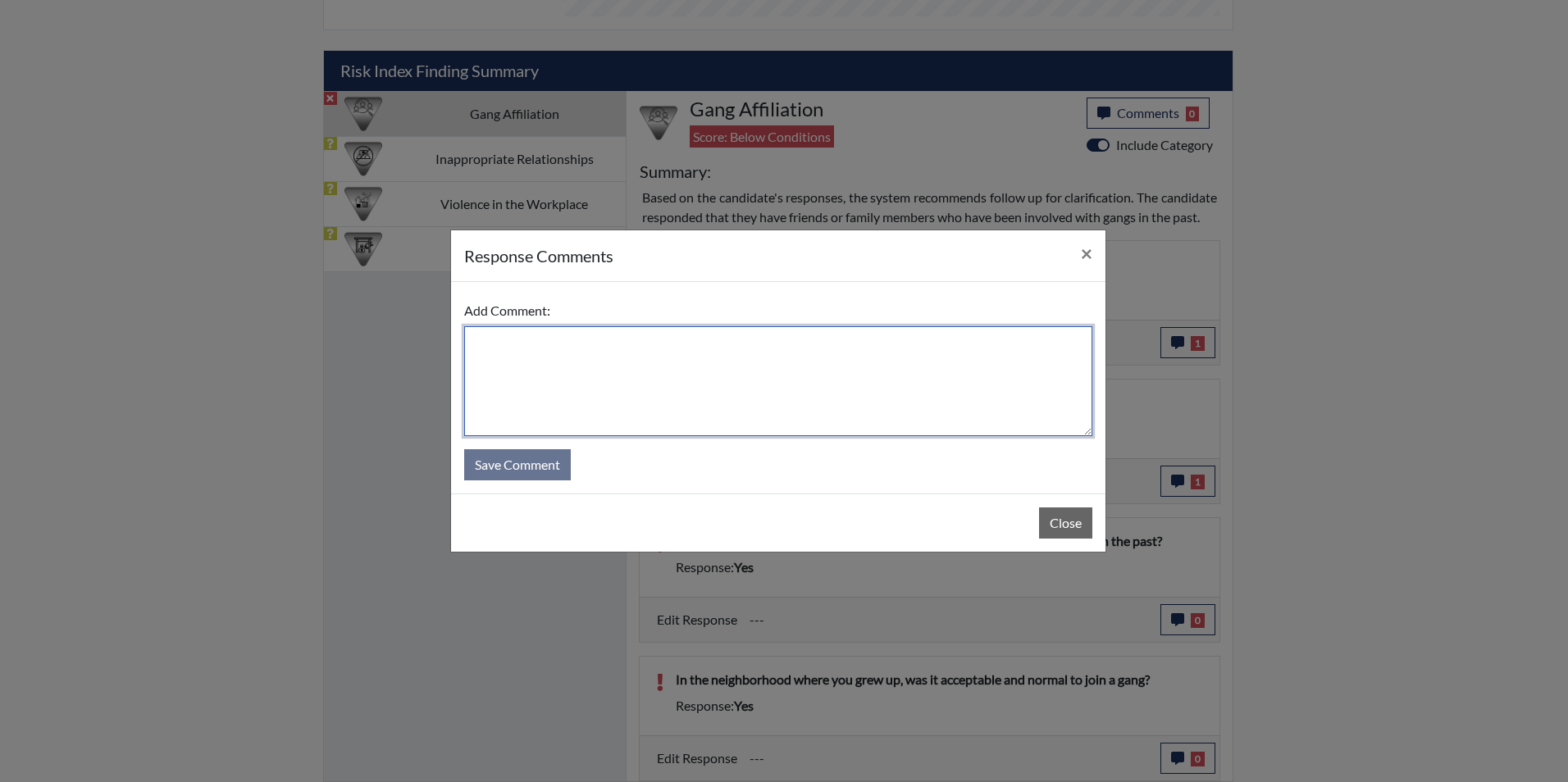
click at [478, 339] on textarea at bounding box center [777, 380] width 628 height 110
click at [599, 351] on textarea "Applicants state yes" at bounding box center [777, 380] width 628 height 110
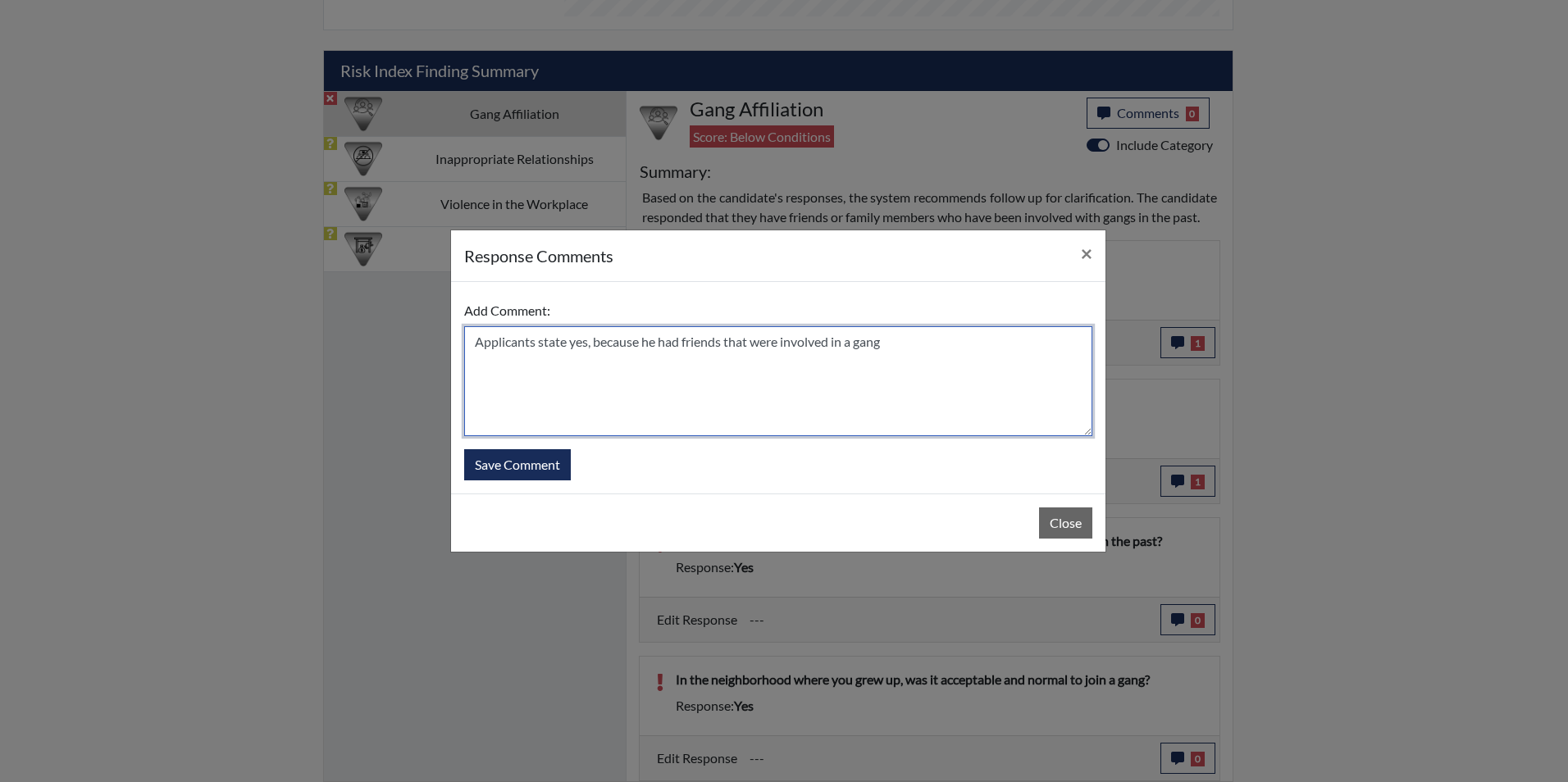
drag, startPoint x: 725, startPoint y: 348, endPoint x: 819, endPoint y: 356, distance: 94.3
click at [732, 349] on textarea "Applicants state yes, because he had friends that were involved in a gang" at bounding box center [777, 380] width 628 height 110
click at [727, 346] on textarea "Applicants state yes, because he had friends that were involved in a gang" at bounding box center [777, 380] width 628 height 110
type textarea "Applicants state yes, because he had friends from the past that were involved i…"
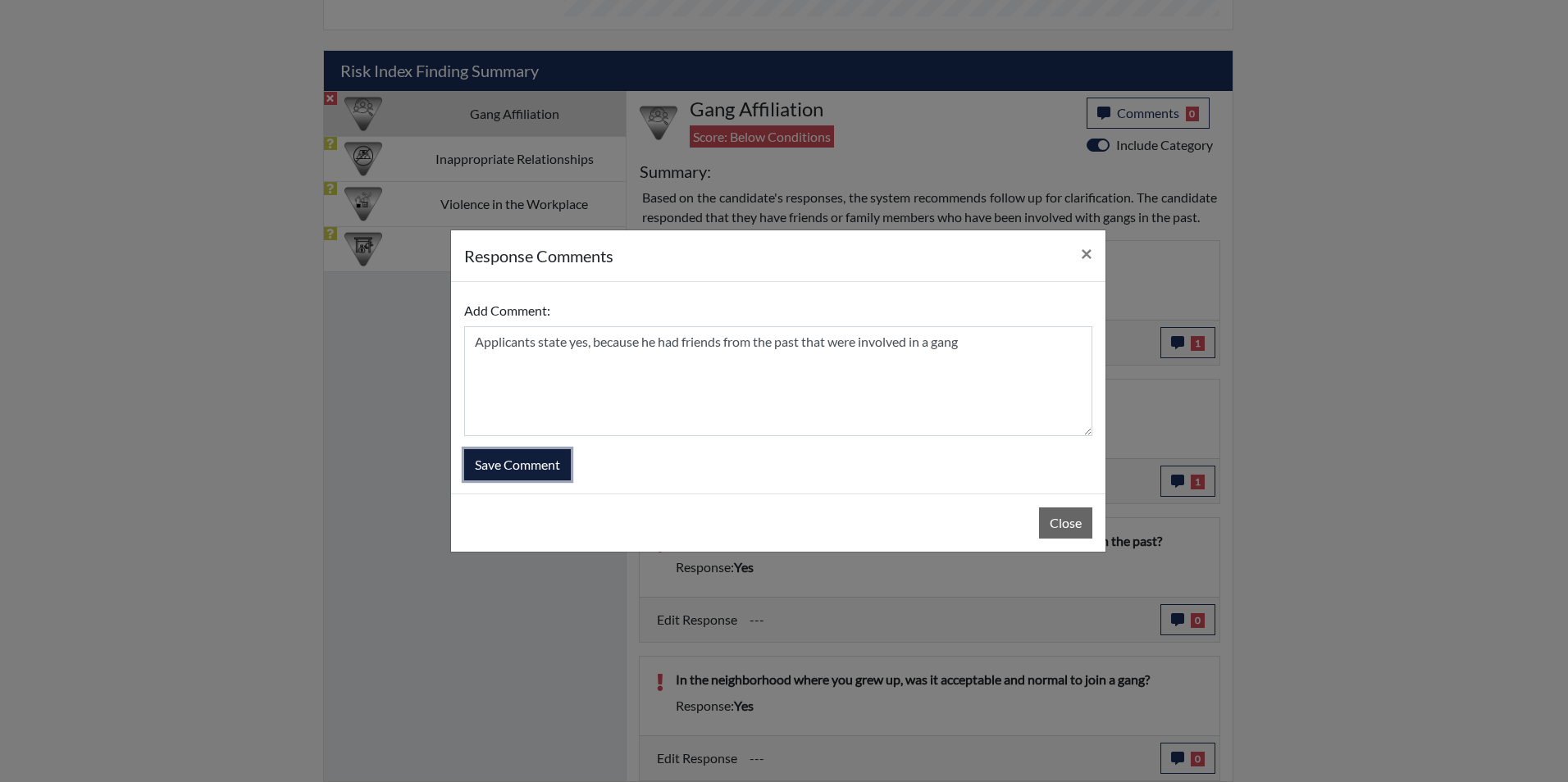
click at [545, 466] on button "Save Comment" at bounding box center [517, 466] width 107 height 32
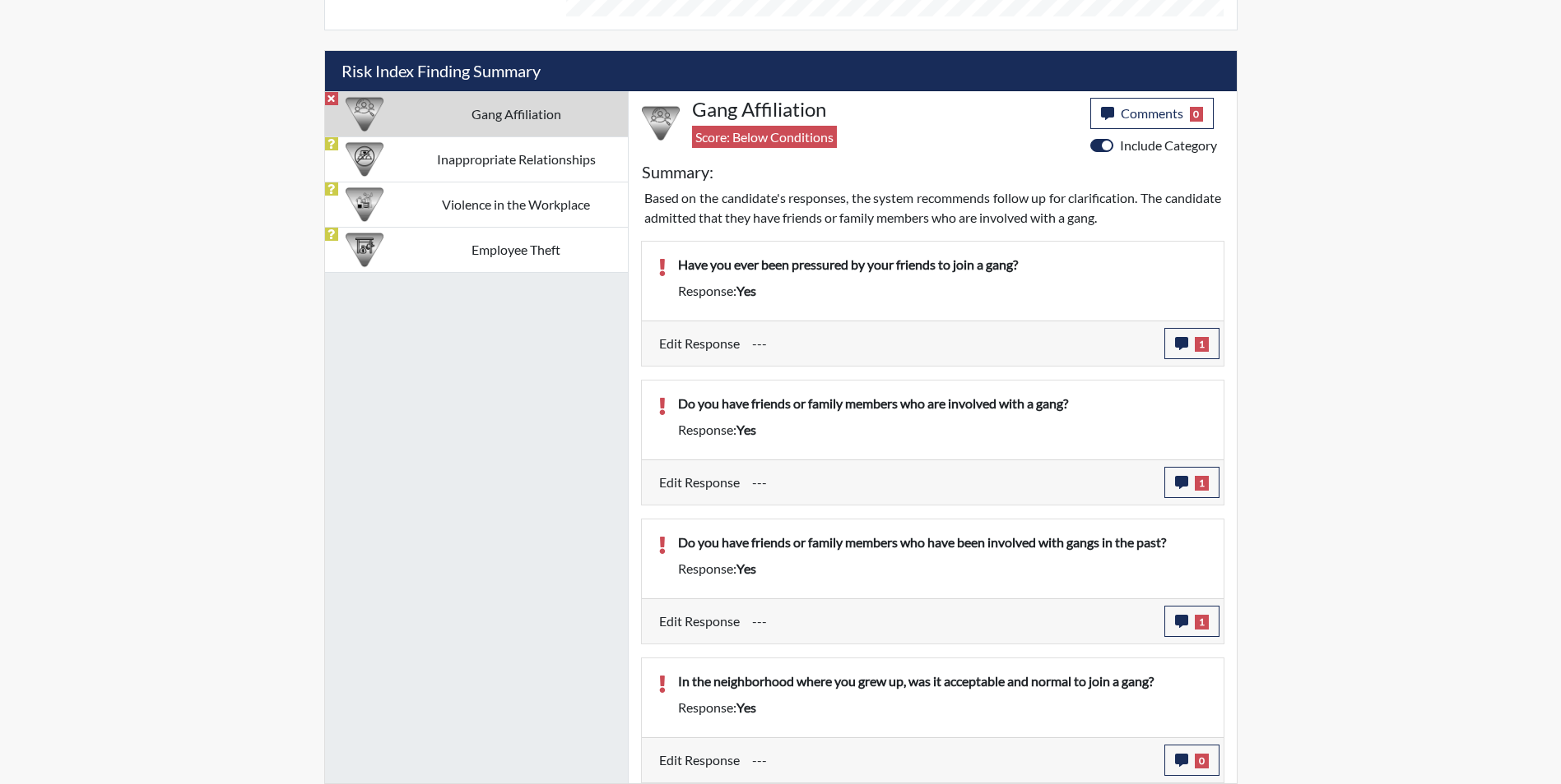
scroll to position [273, 683]
click at [1180, 759] on icon "button" at bounding box center [1181, 760] width 13 height 13
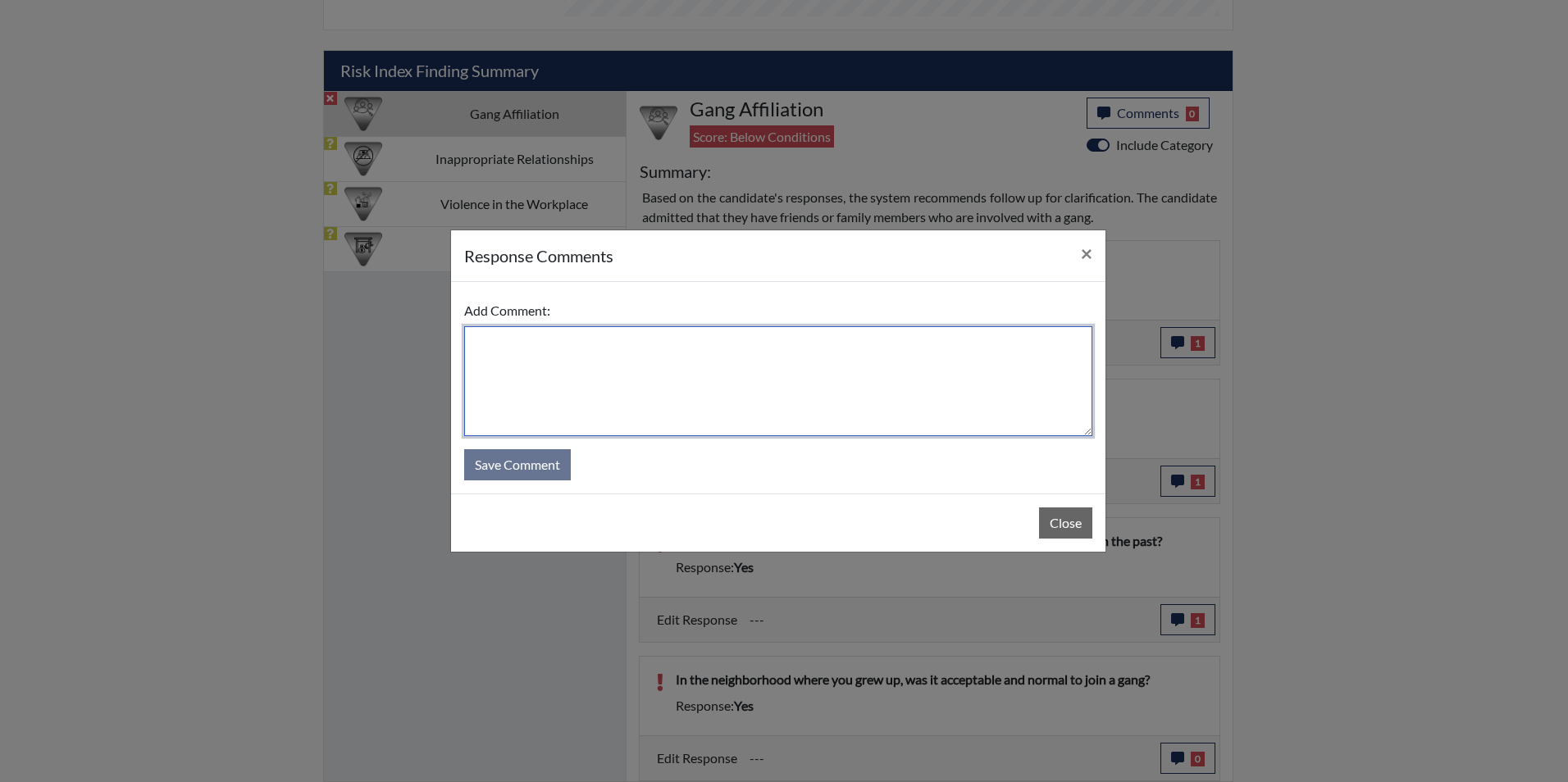
click at [536, 351] on textarea at bounding box center [777, 380] width 628 height 110
type textarea "S"
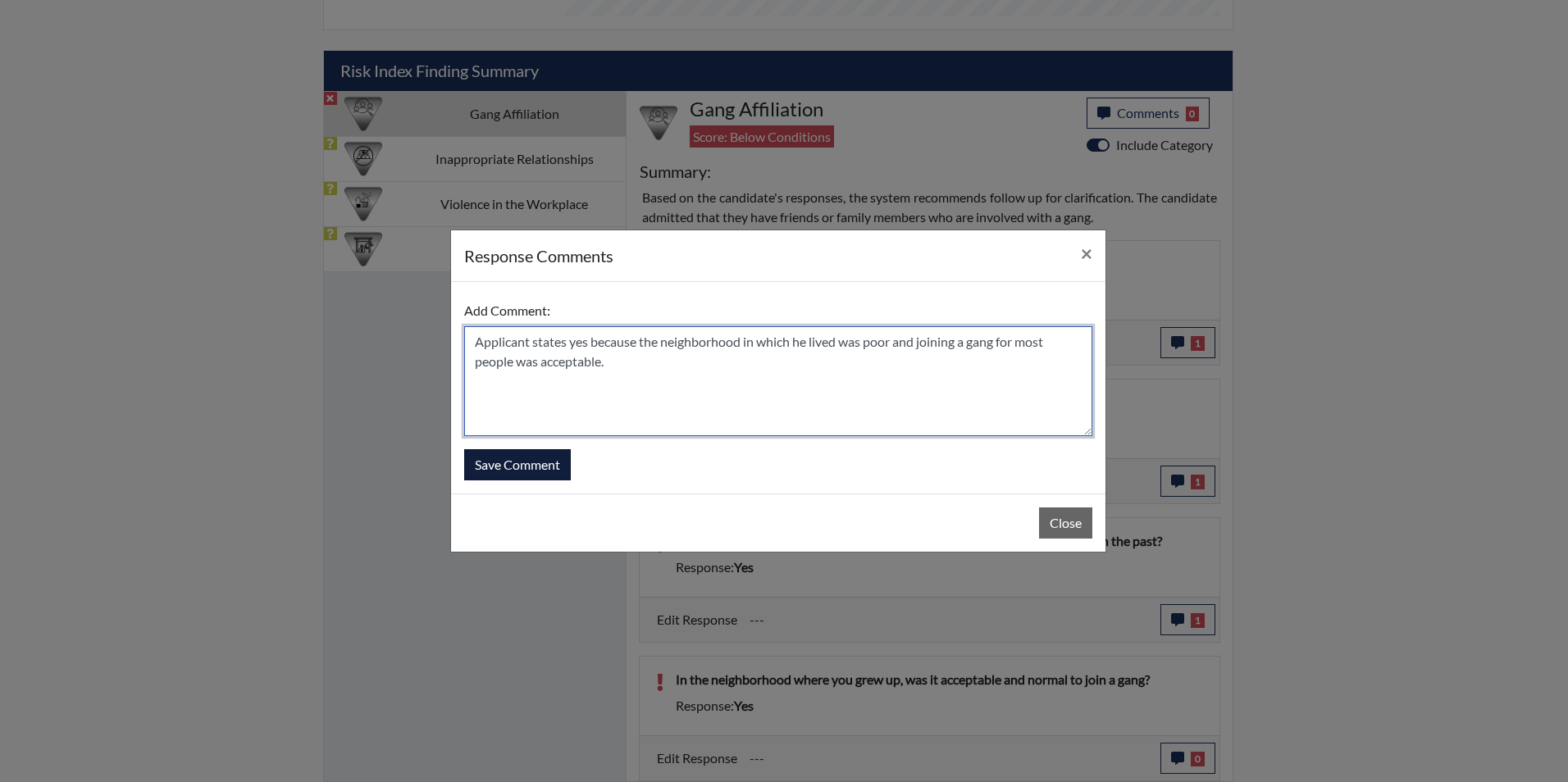
type textarea "Applicant states yes because the neighborhood in which he lived was poor and jo…"
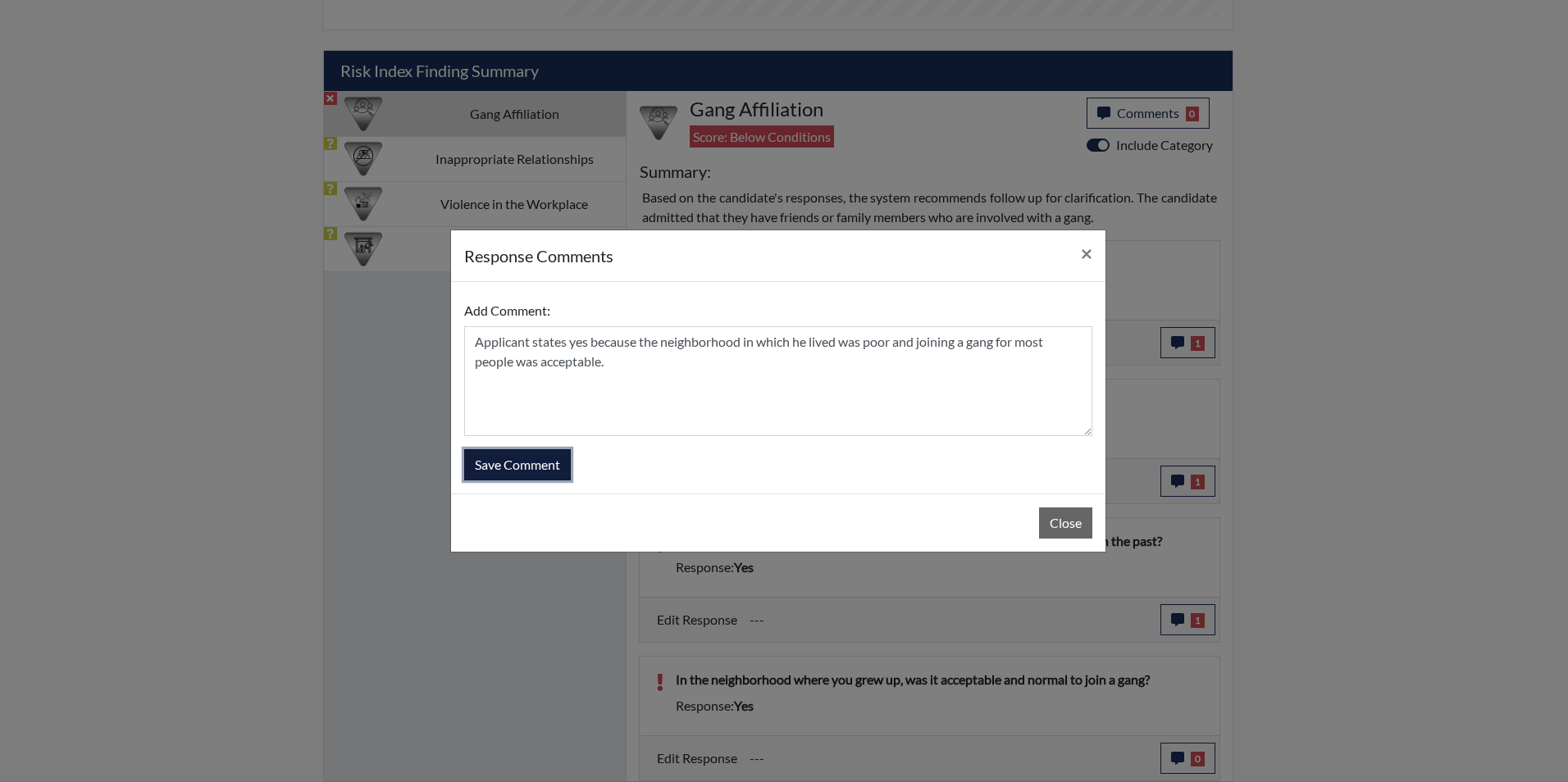
click at [528, 467] on button "Save Comment" at bounding box center [517, 466] width 107 height 32
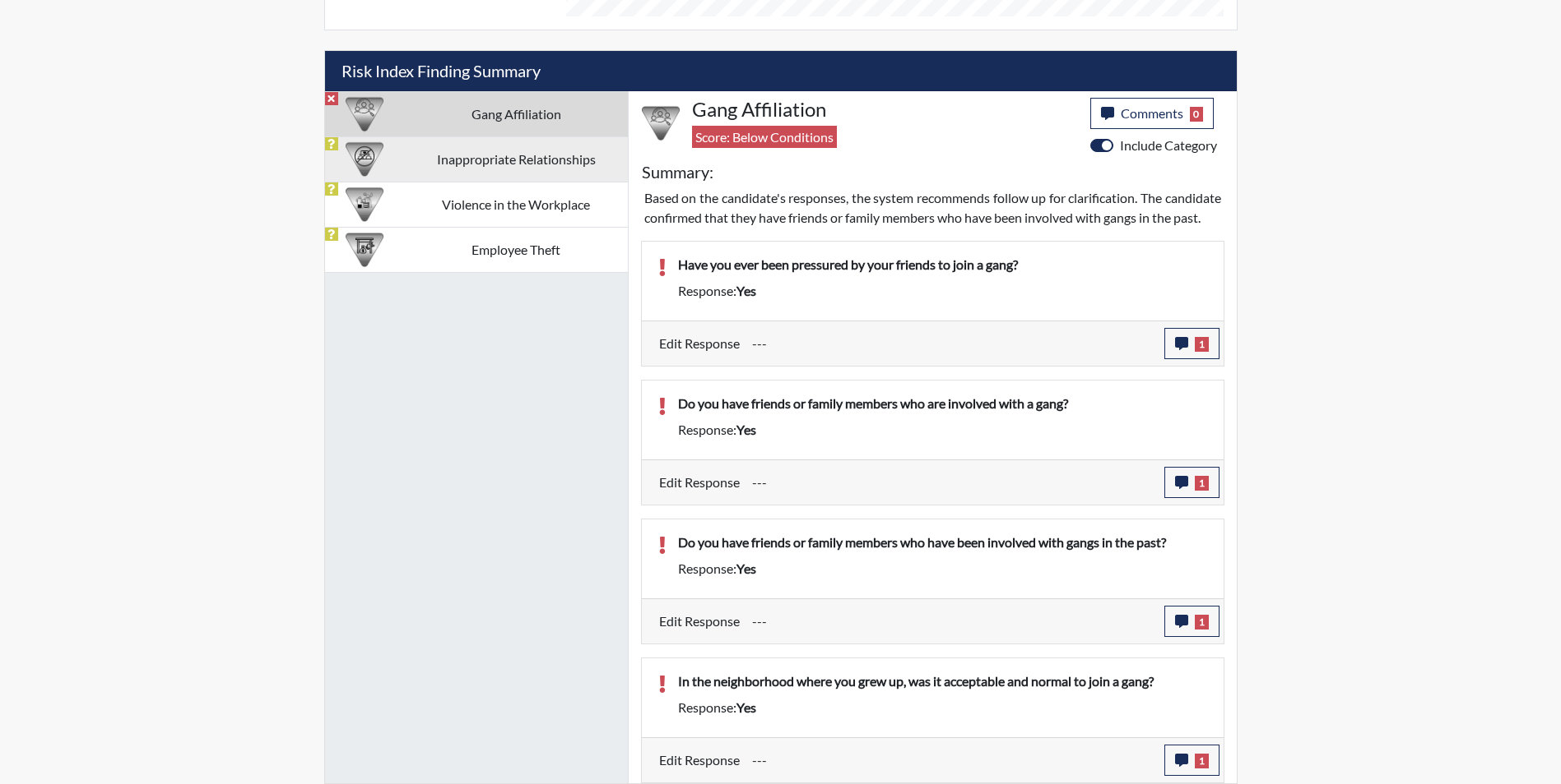
click at [486, 142] on td "Inappropriate Relationships" at bounding box center [516, 158] width 223 height 45
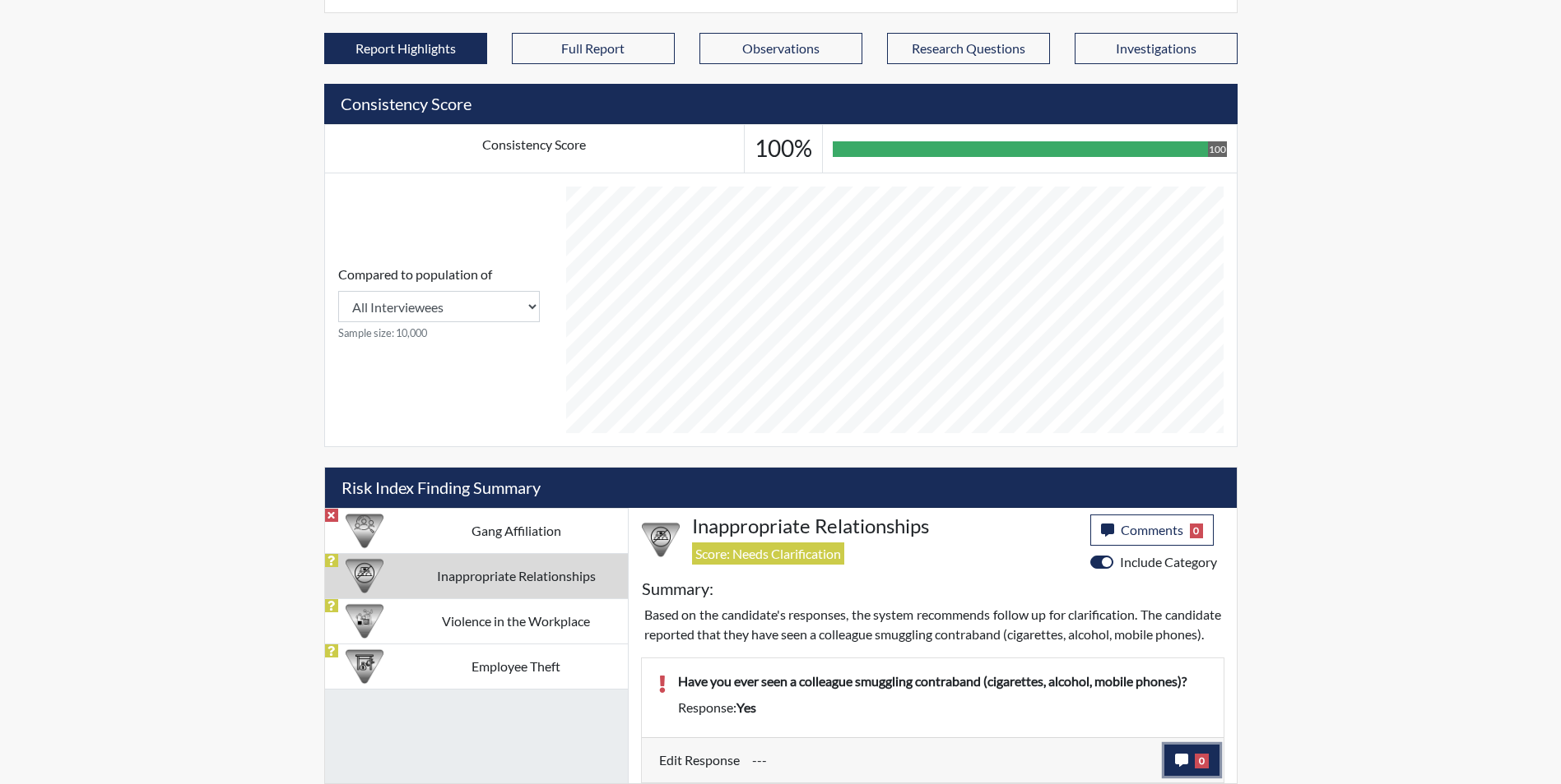
click at [1180, 759] on icon "button" at bounding box center [1181, 760] width 13 height 13
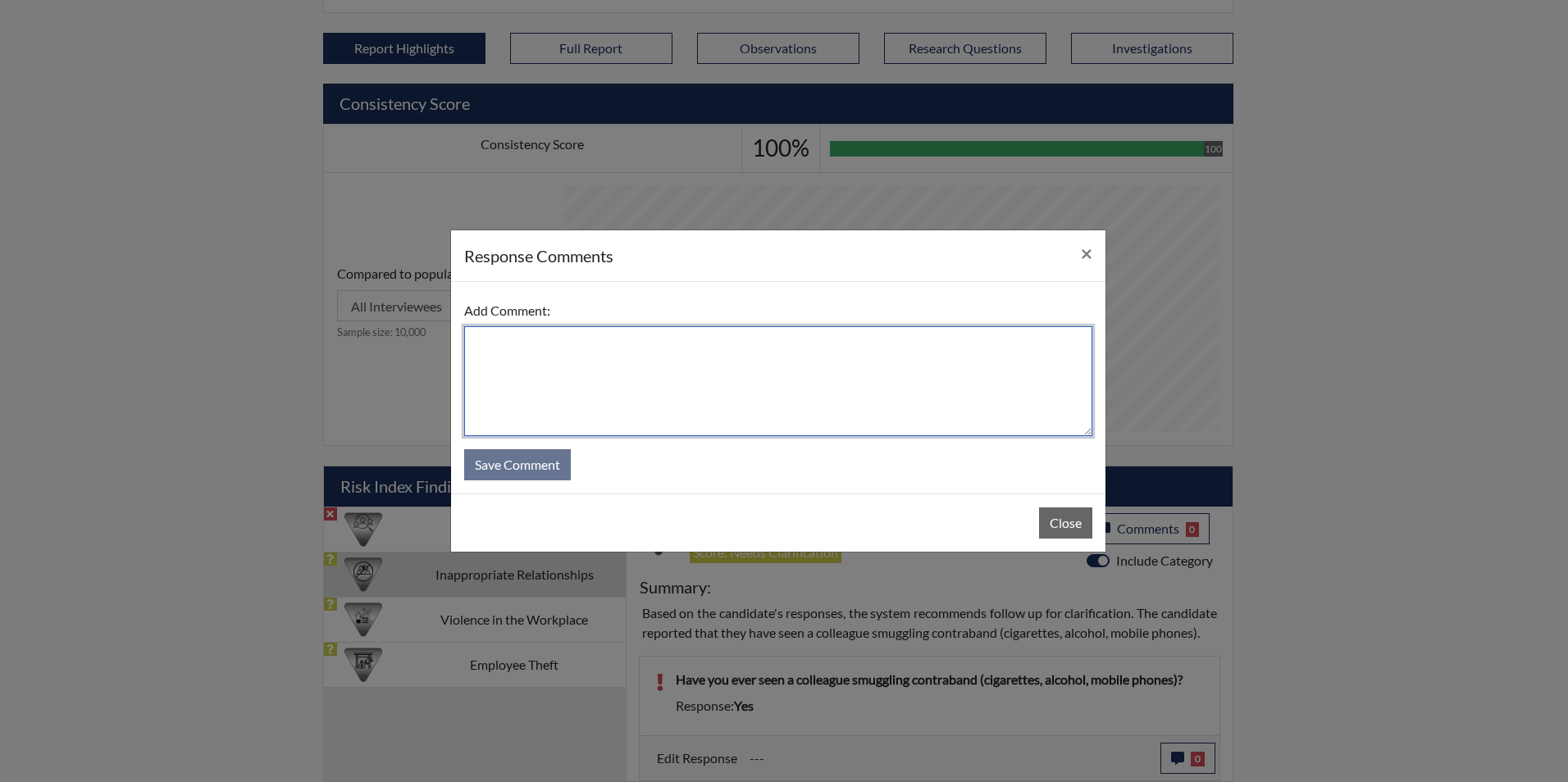
click at [507, 342] on textarea at bounding box center [777, 380] width 628 height 110
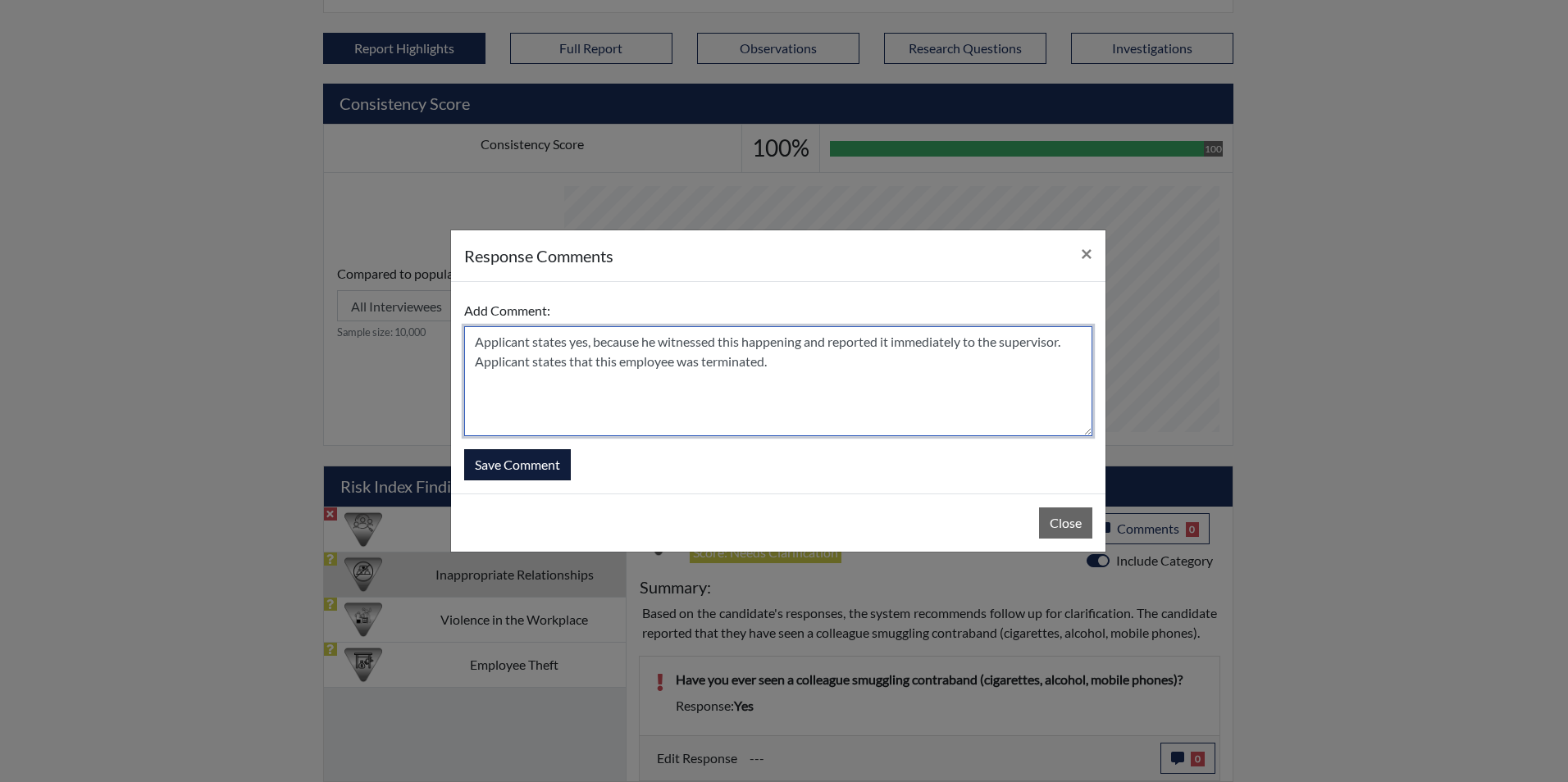
type textarea "Applicant states yes, because he witnessed this happening and reported it immed…"
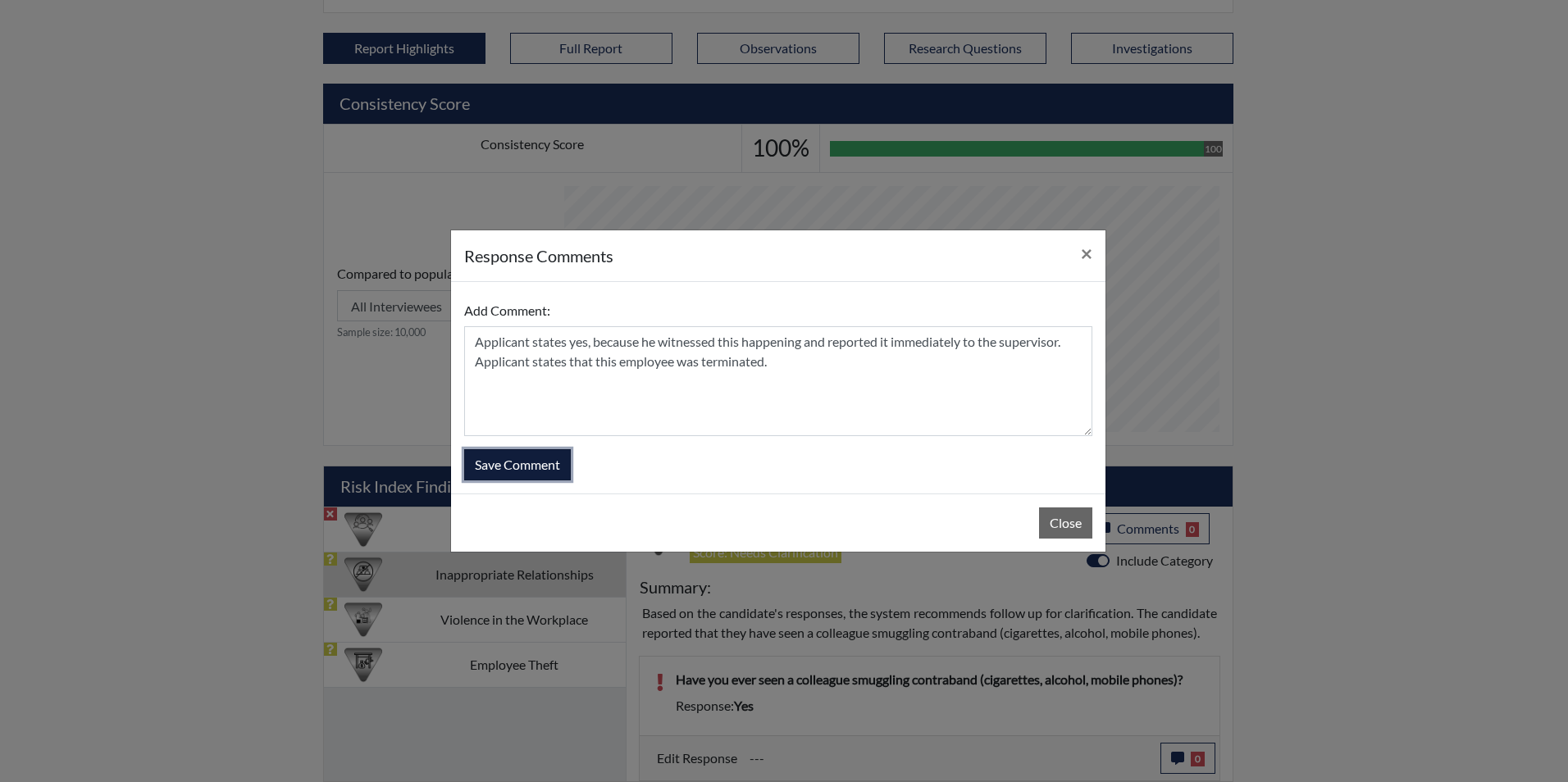
click at [530, 466] on button "Save Comment" at bounding box center [517, 466] width 107 height 32
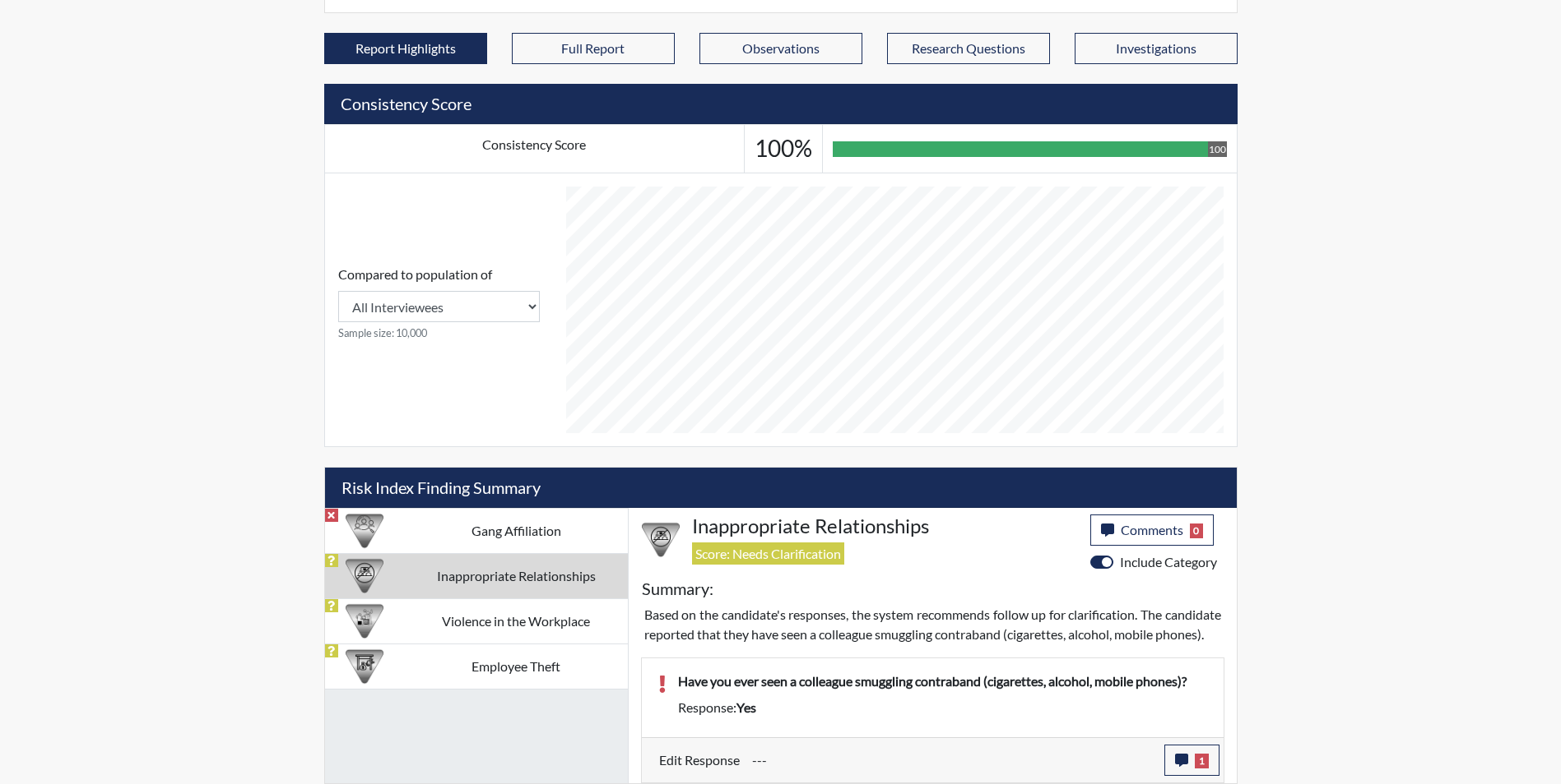
scroll to position [273, 683]
click at [543, 605] on td "Violence in the Workplace" at bounding box center [516, 621] width 223 height 45
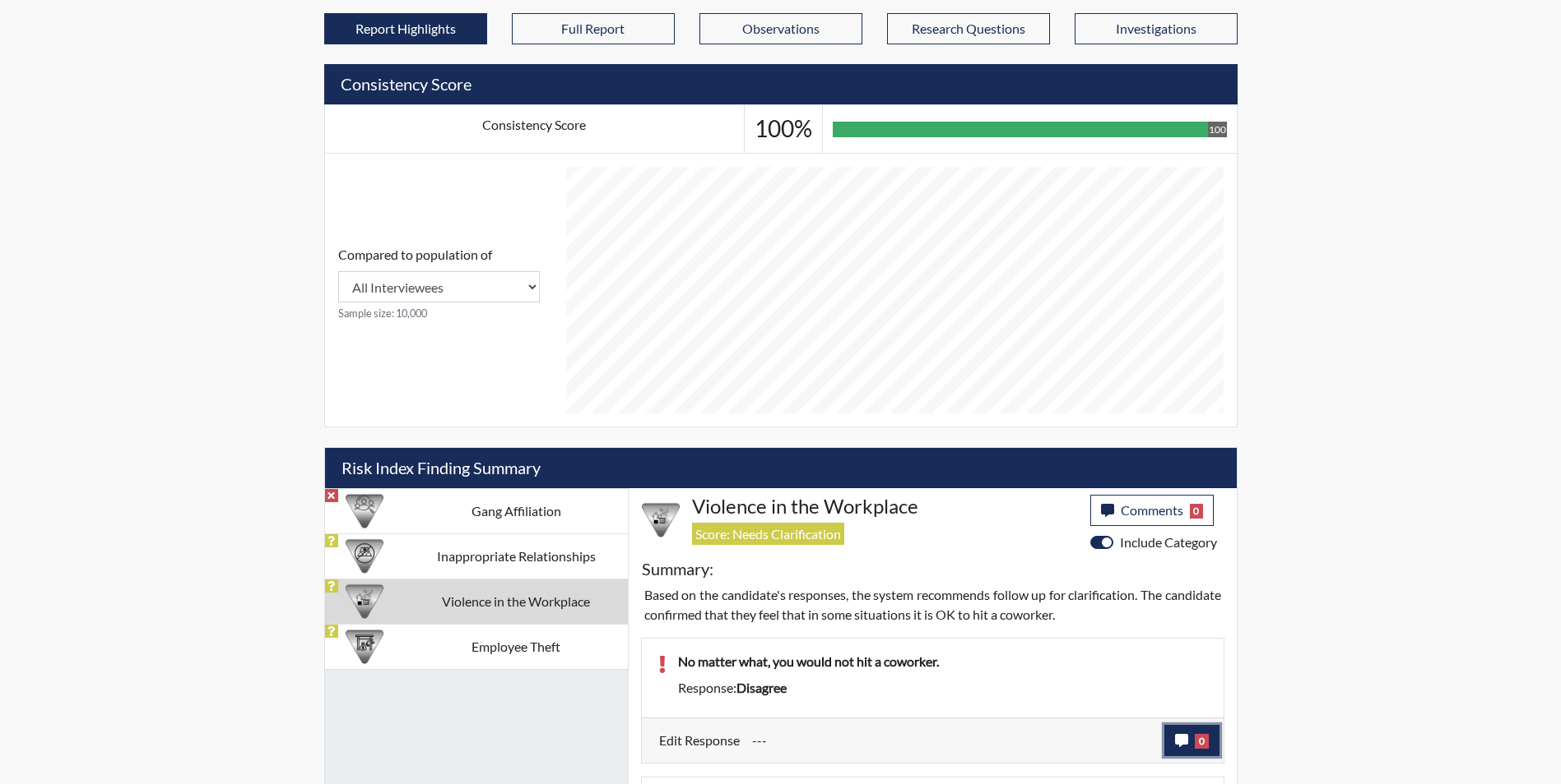
click at [1178, 744] on icon "button" at bounding box center [1181, 740] width 13 height 13
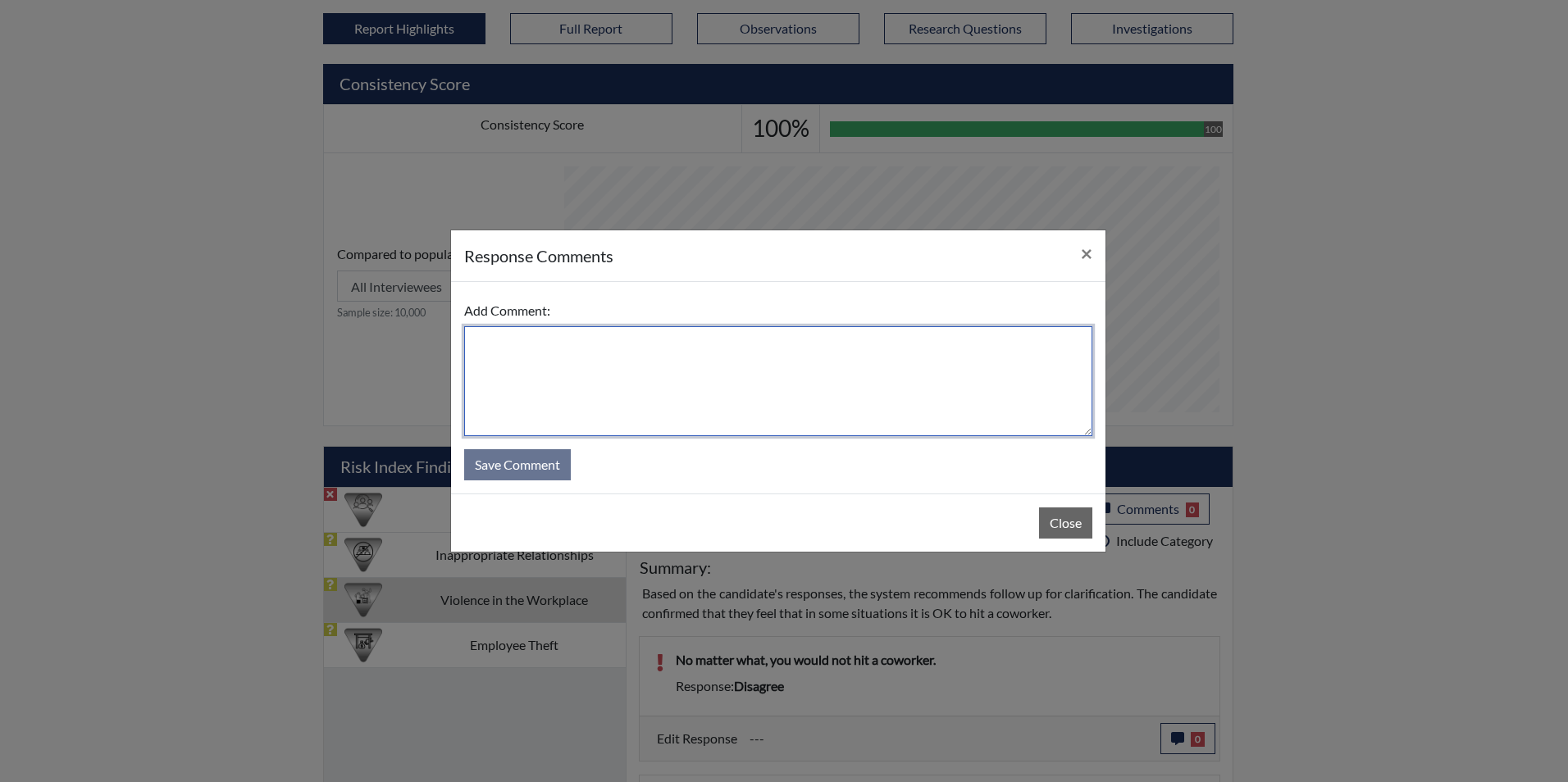
click at [492, 356] on textarea at bounding box center [777, 380] width 628 height 110
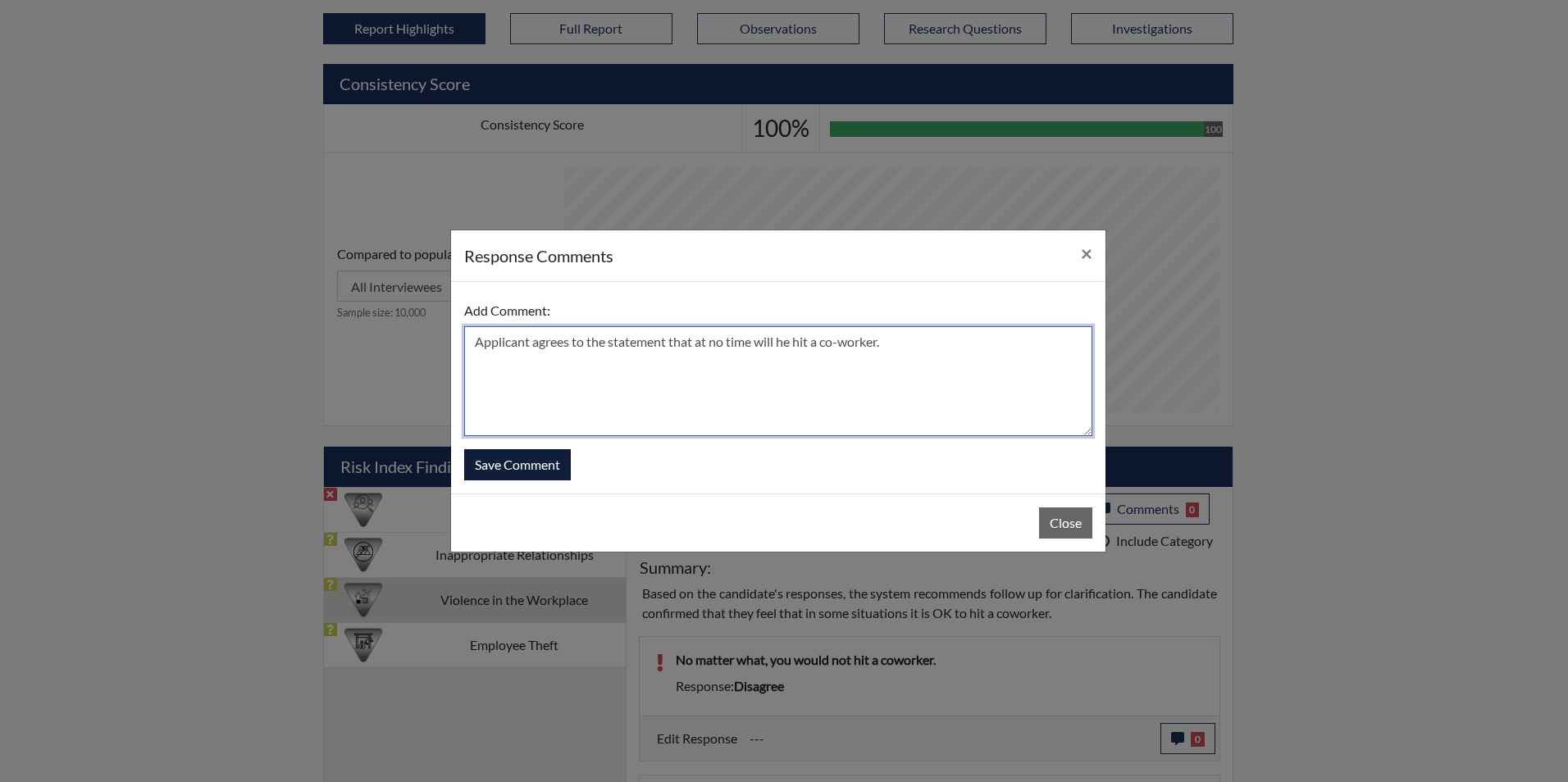
type textarea "Applicant agrees to the statement that at no time will he hit a co-worker."
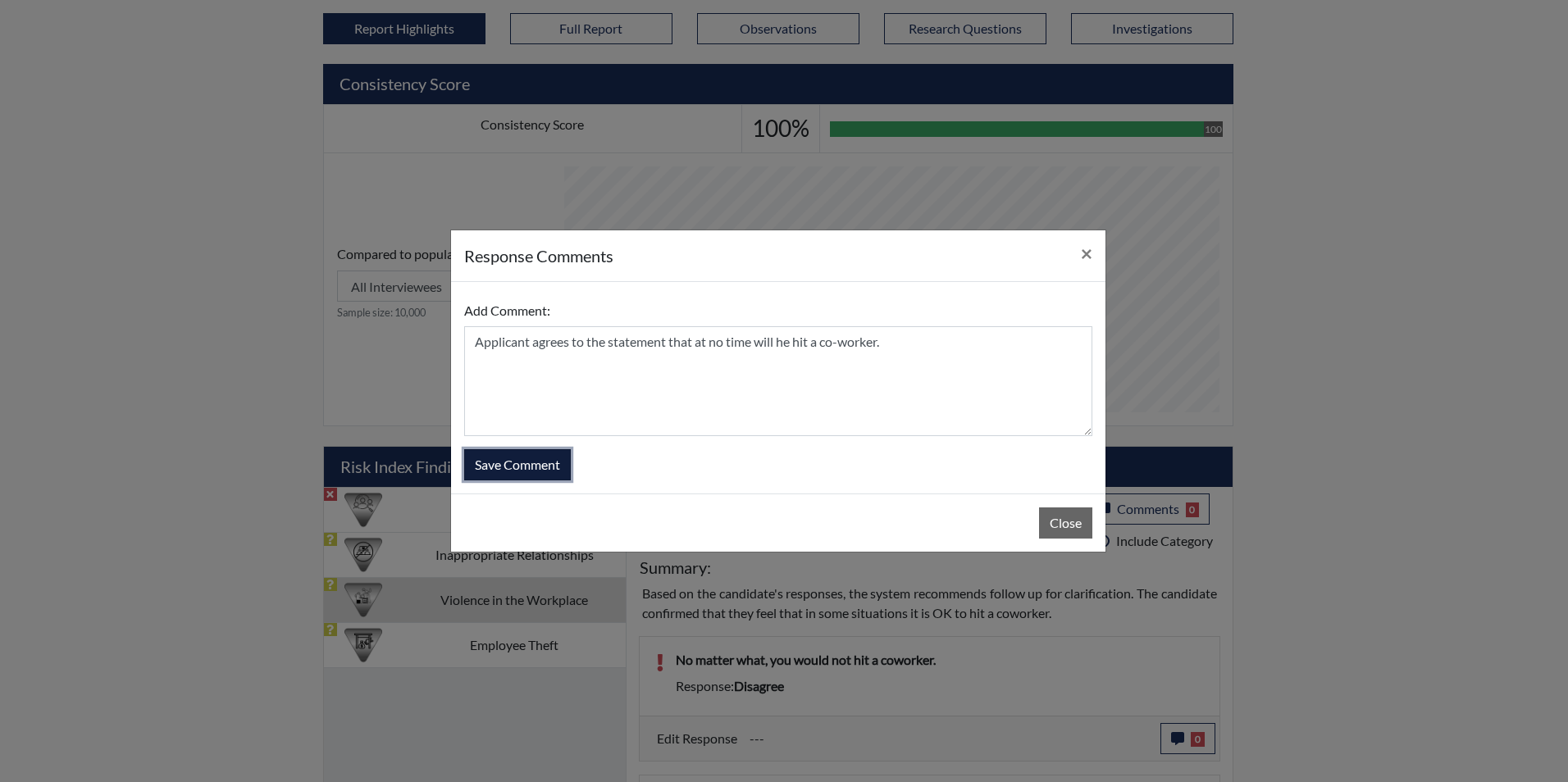
click at [526, 459] on button "Save Comment" at bounding box center [517, 466] width 107 height 32
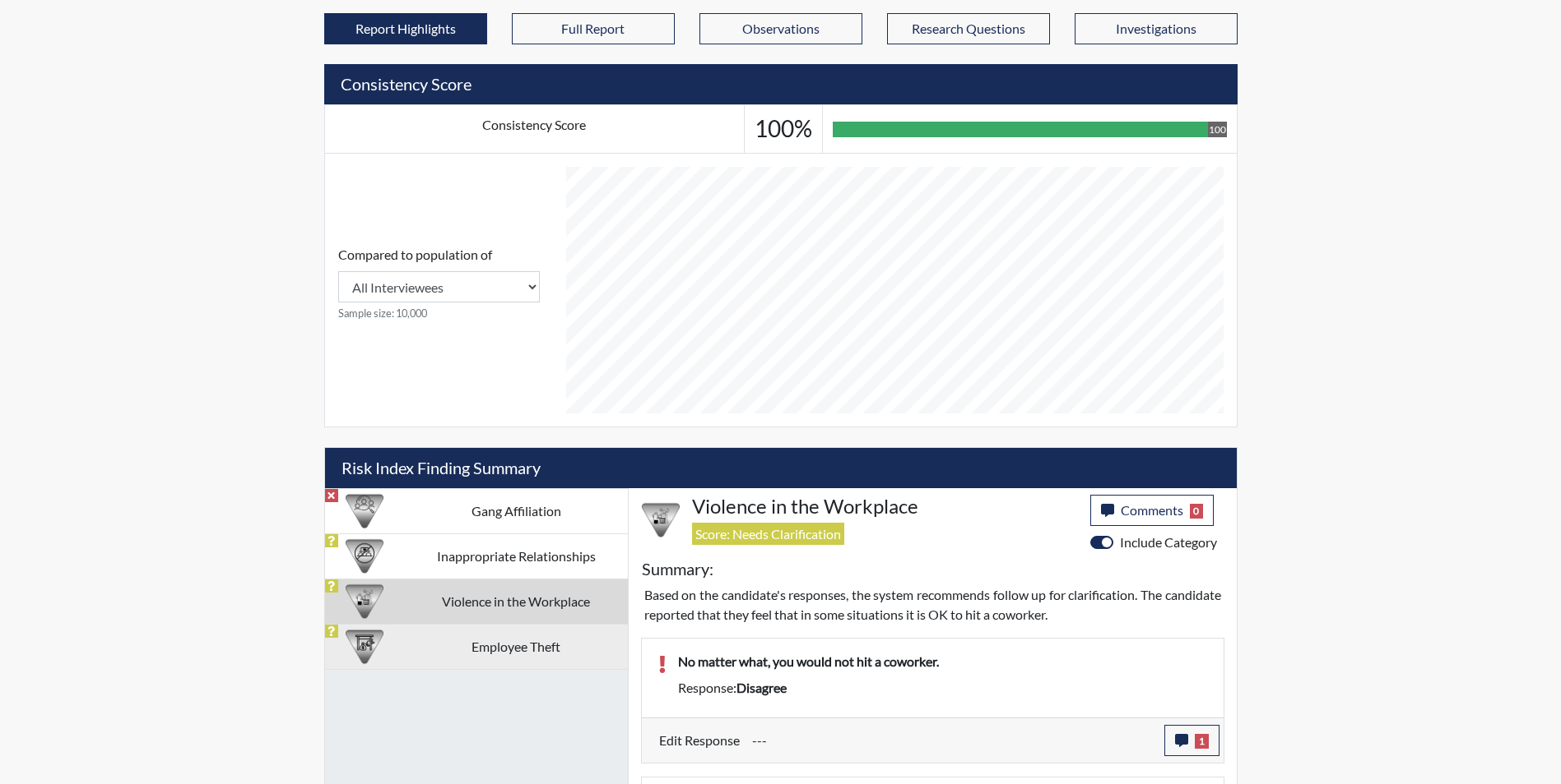
click at [504, 645] on td "Employee Theft" at bounding box center [516, 646] width 223 height 45
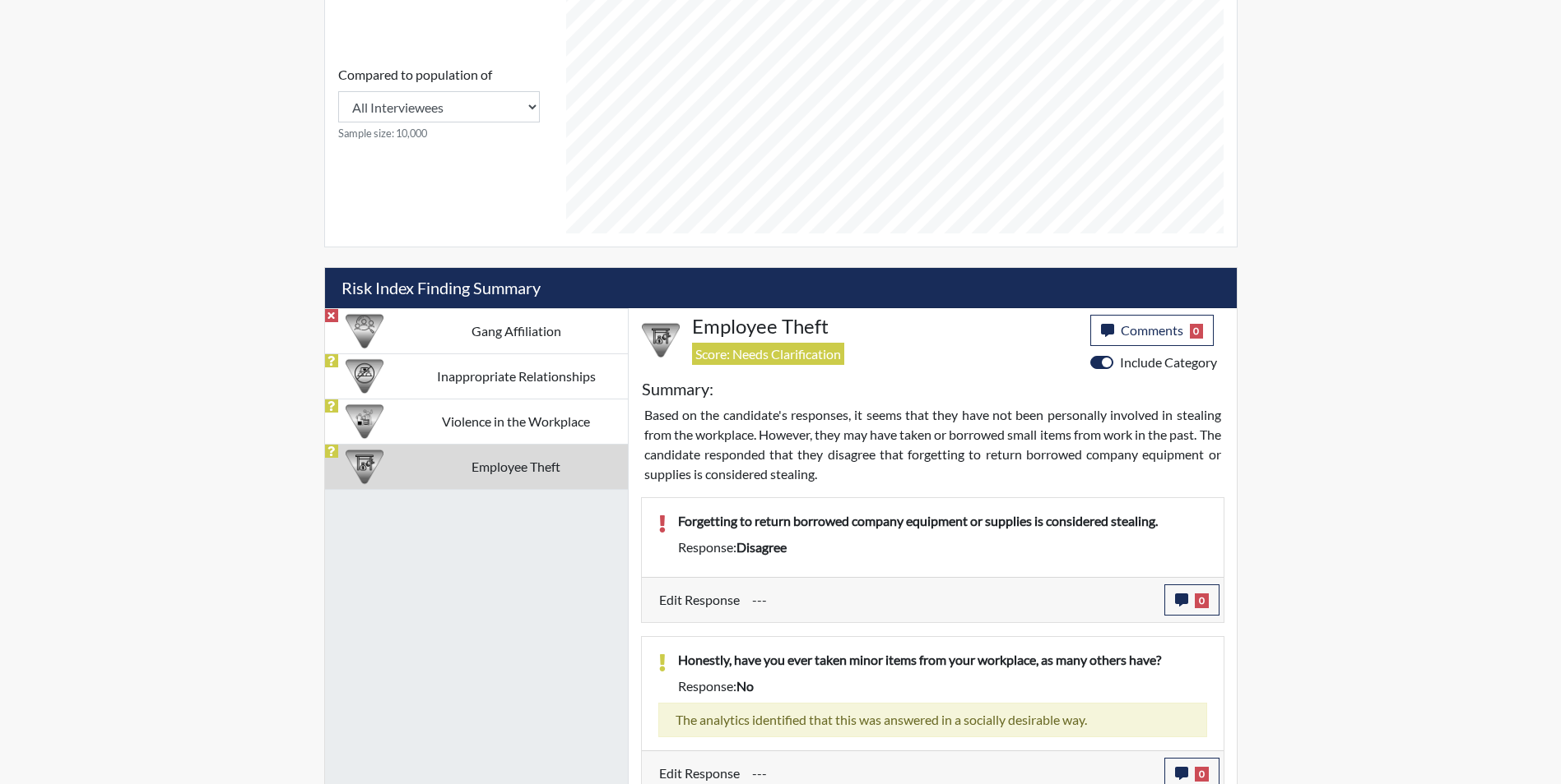
scroll to position [723, 0]
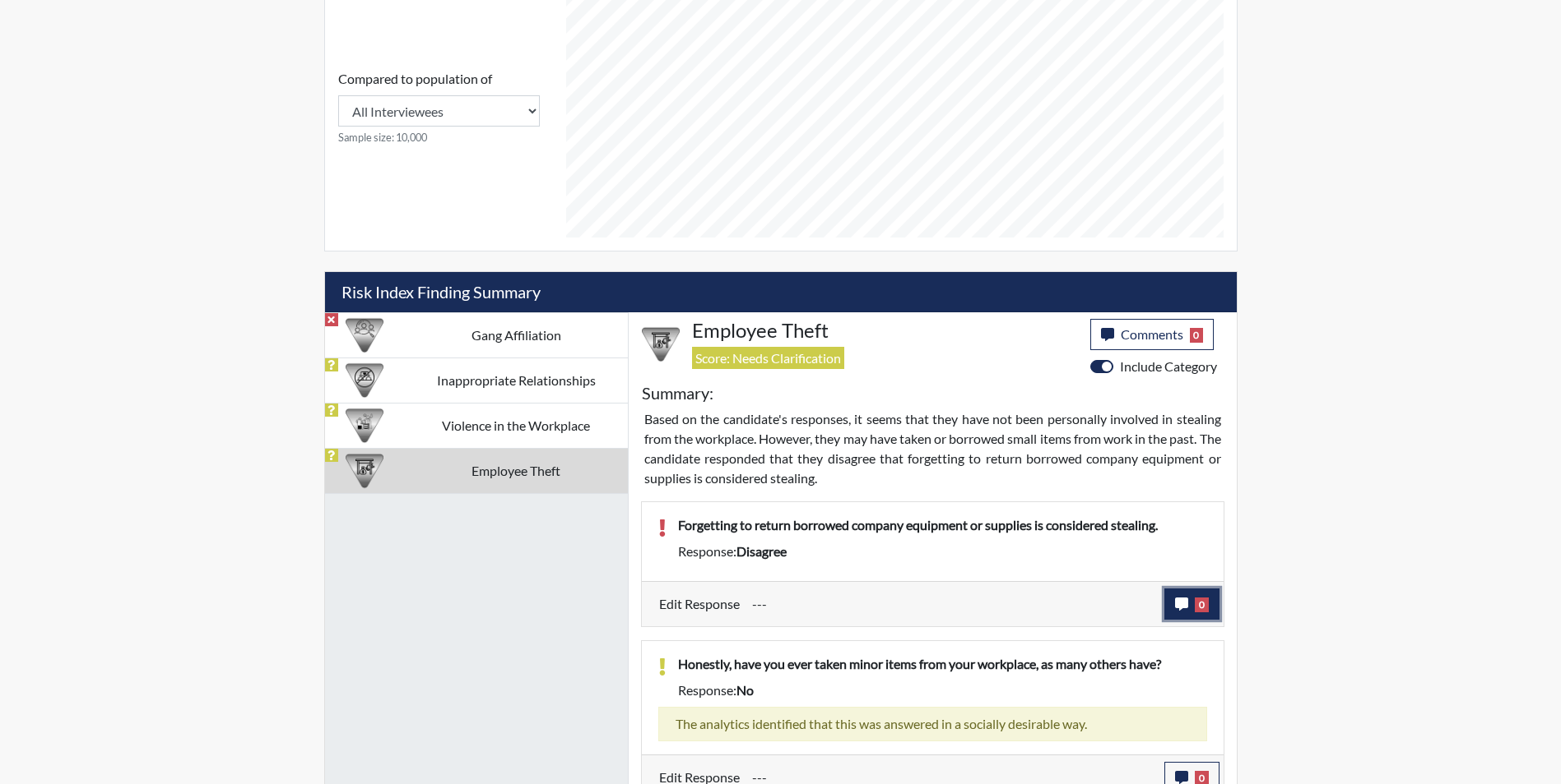
click at [1176, 601] on icon "button" at bounding box center [1181, 604] width 13 height 13
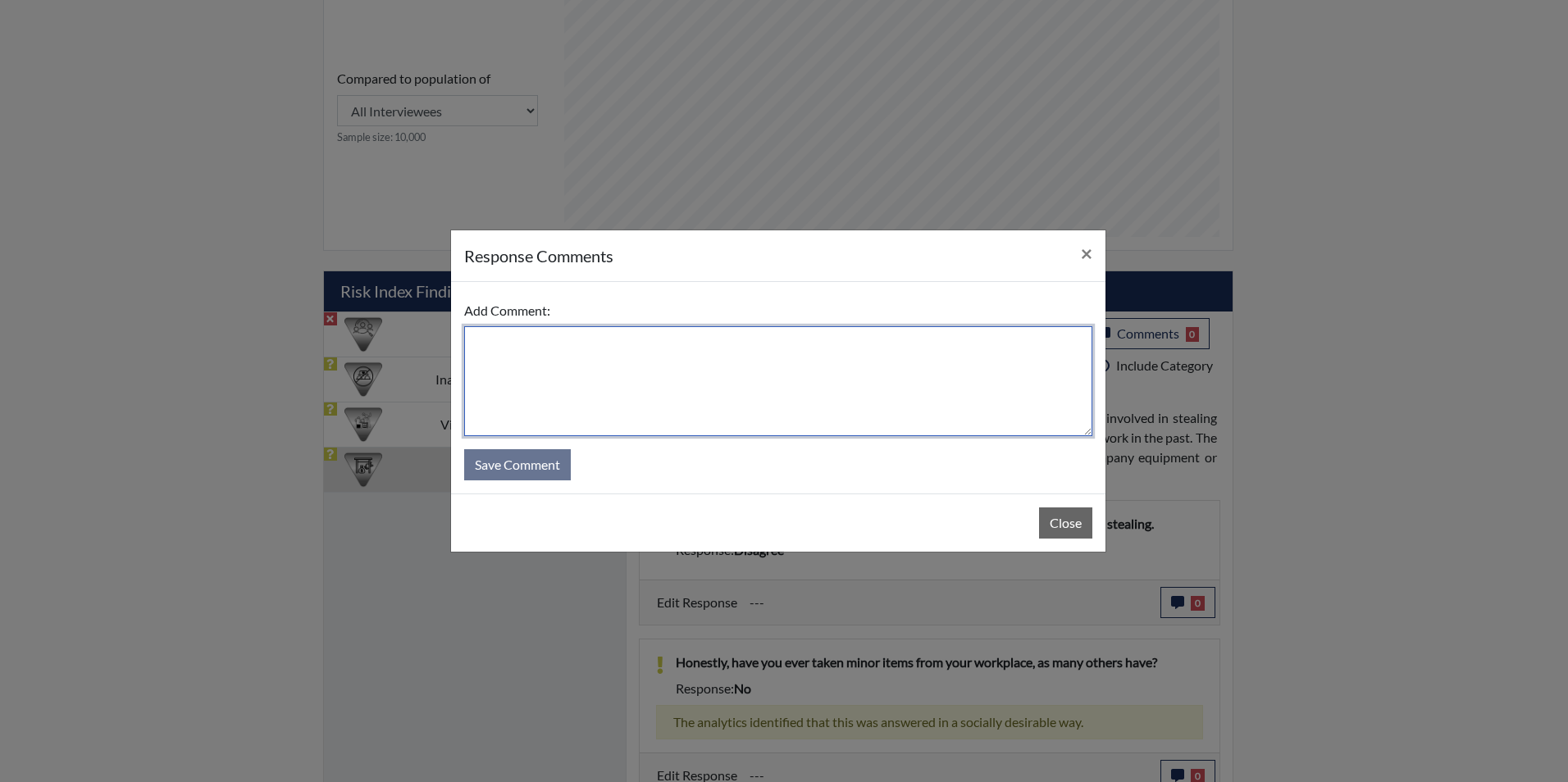
click at [510, 352] on textarea at bounding box center [777, 380] width 628 height 110
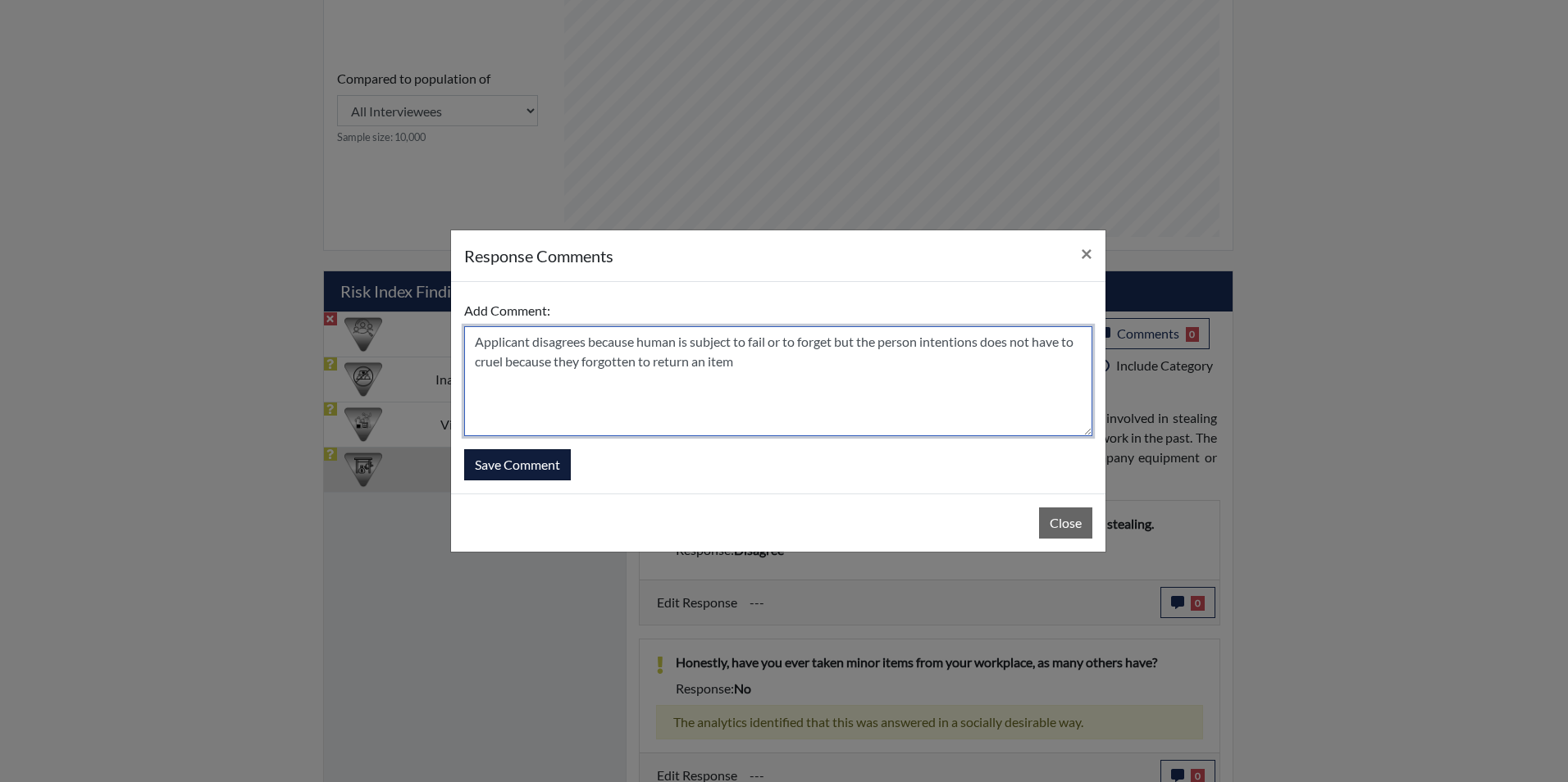
type textarea "Applicant disagrees because human is subject to fail or to forget but the perso…"
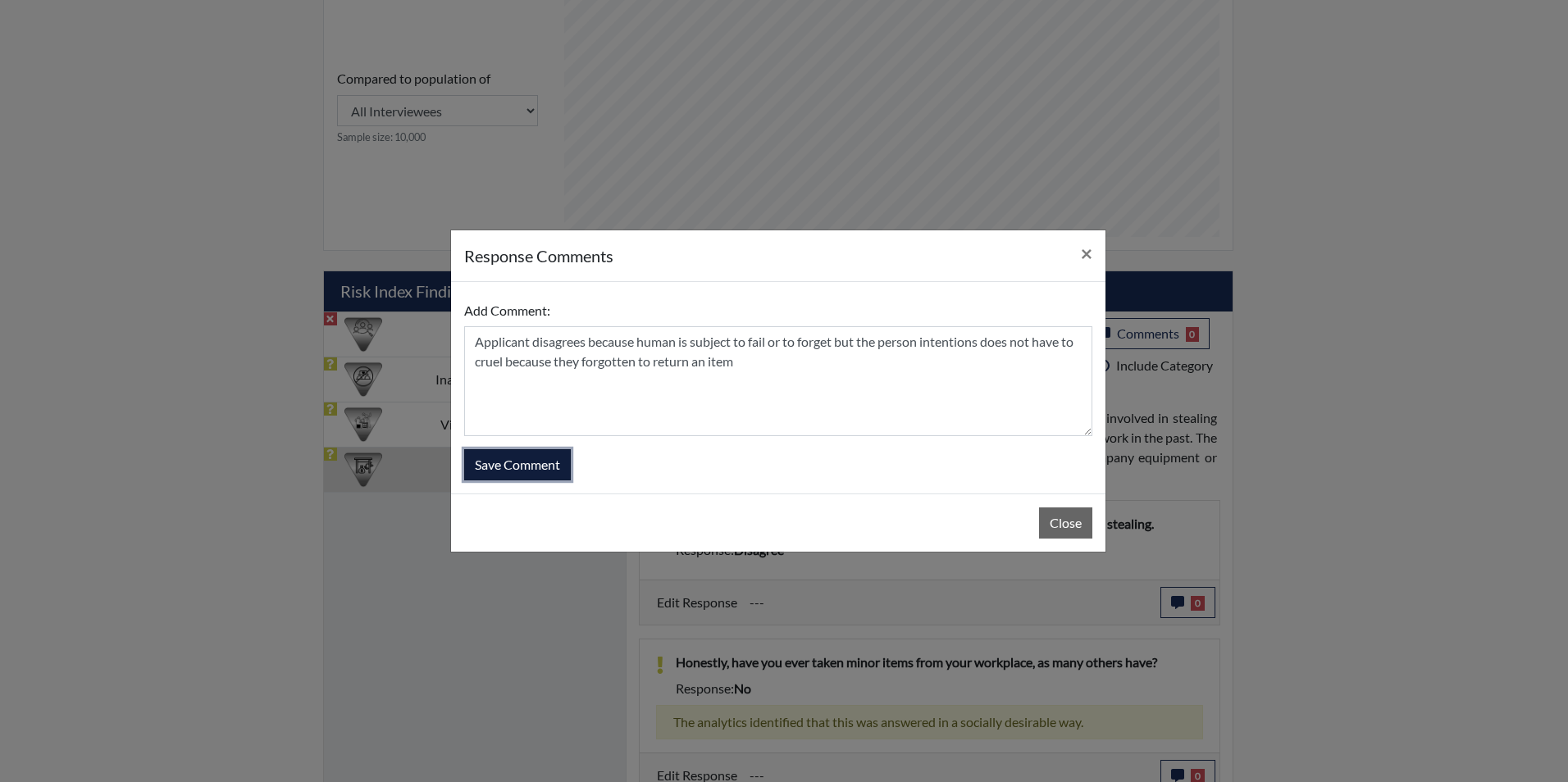
click at [525, 461] on button "Save Comment" at bounding box center [517, 466] width 107 height 32
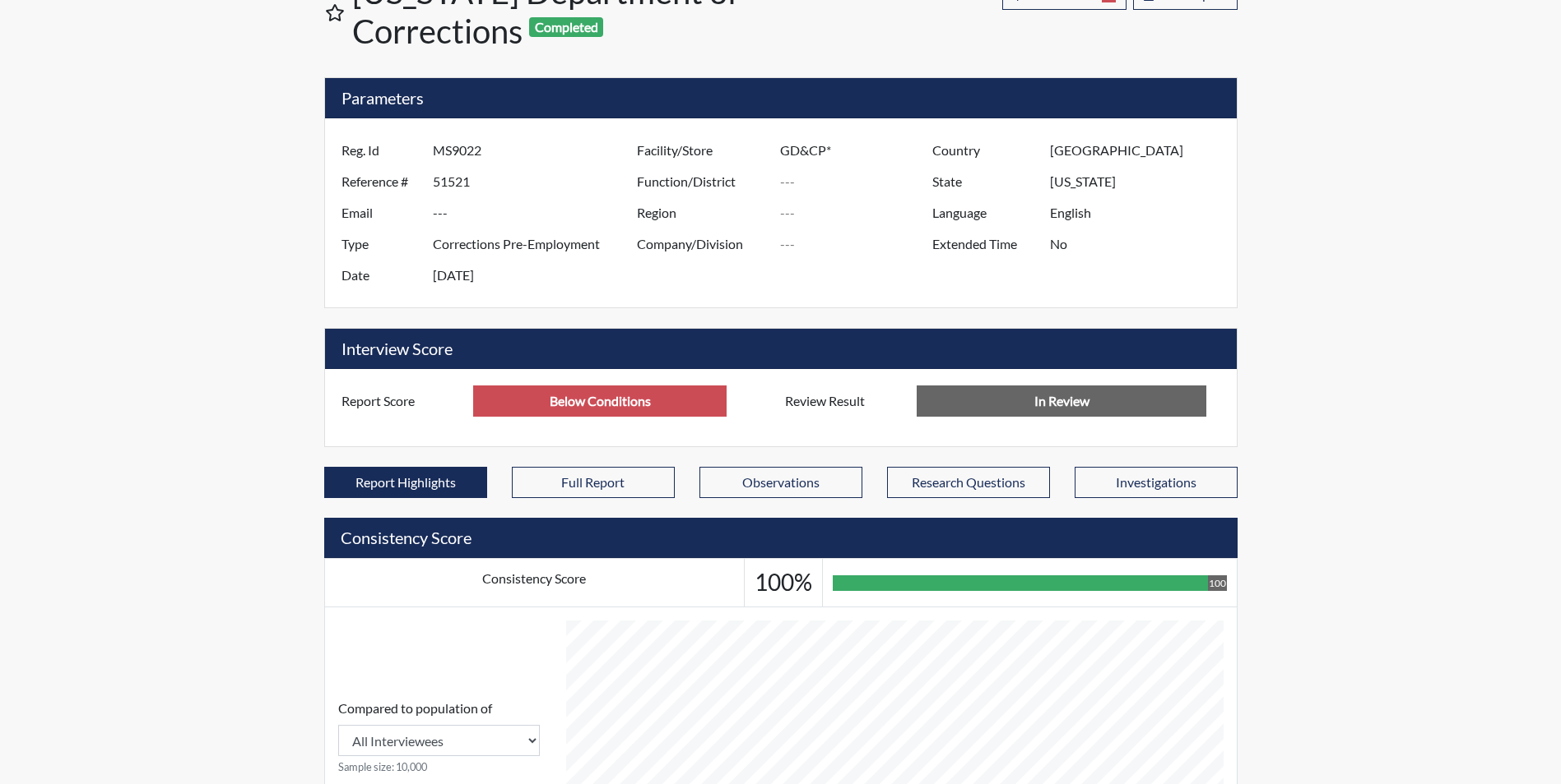
scroll to position [0, 0]
